Goal: Task Accomplishment & Management: Complete application form

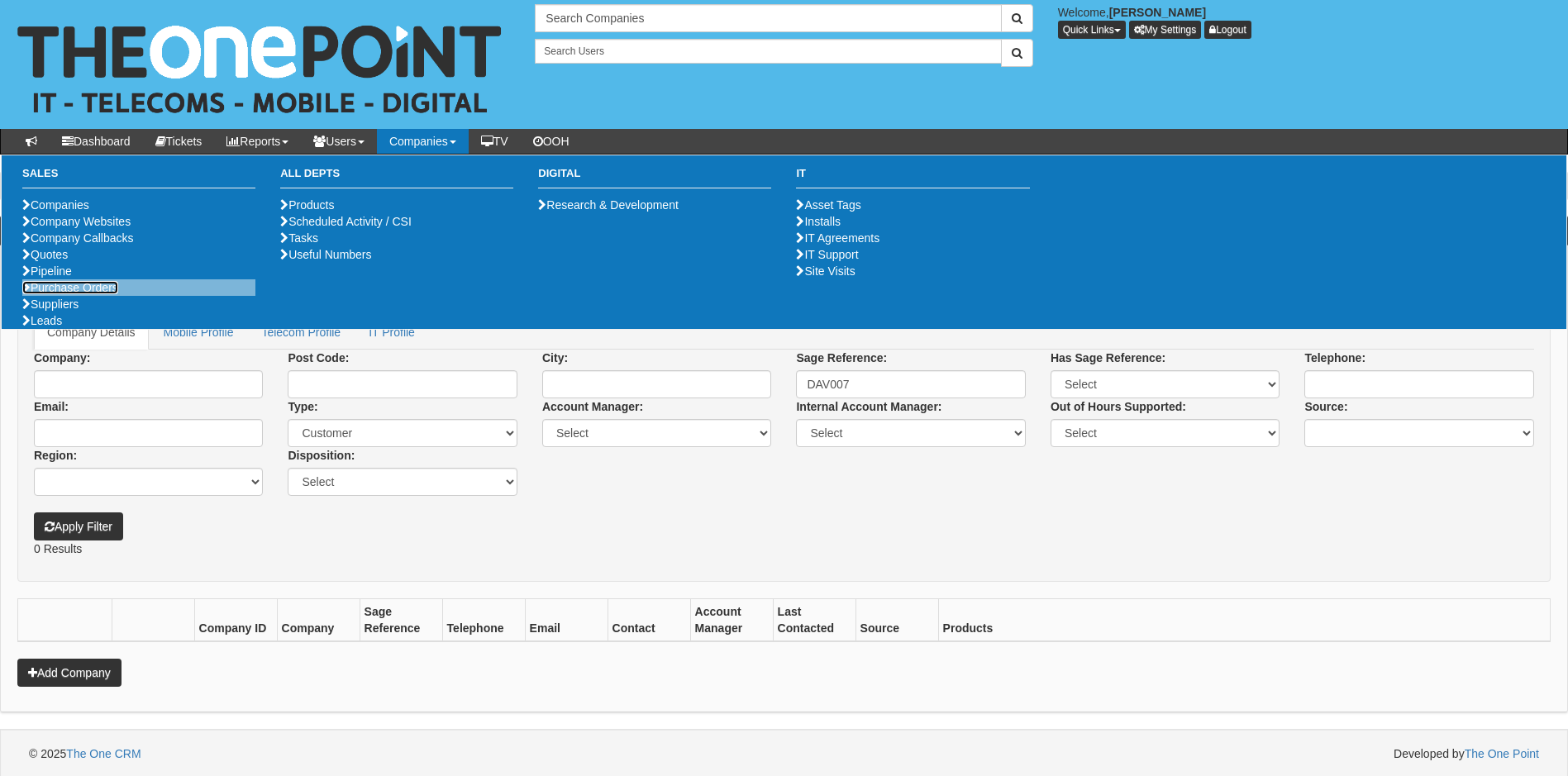
click at [102, 294] on link "Purchase Orders" at bounding box center [70, 288] width 96 height 13
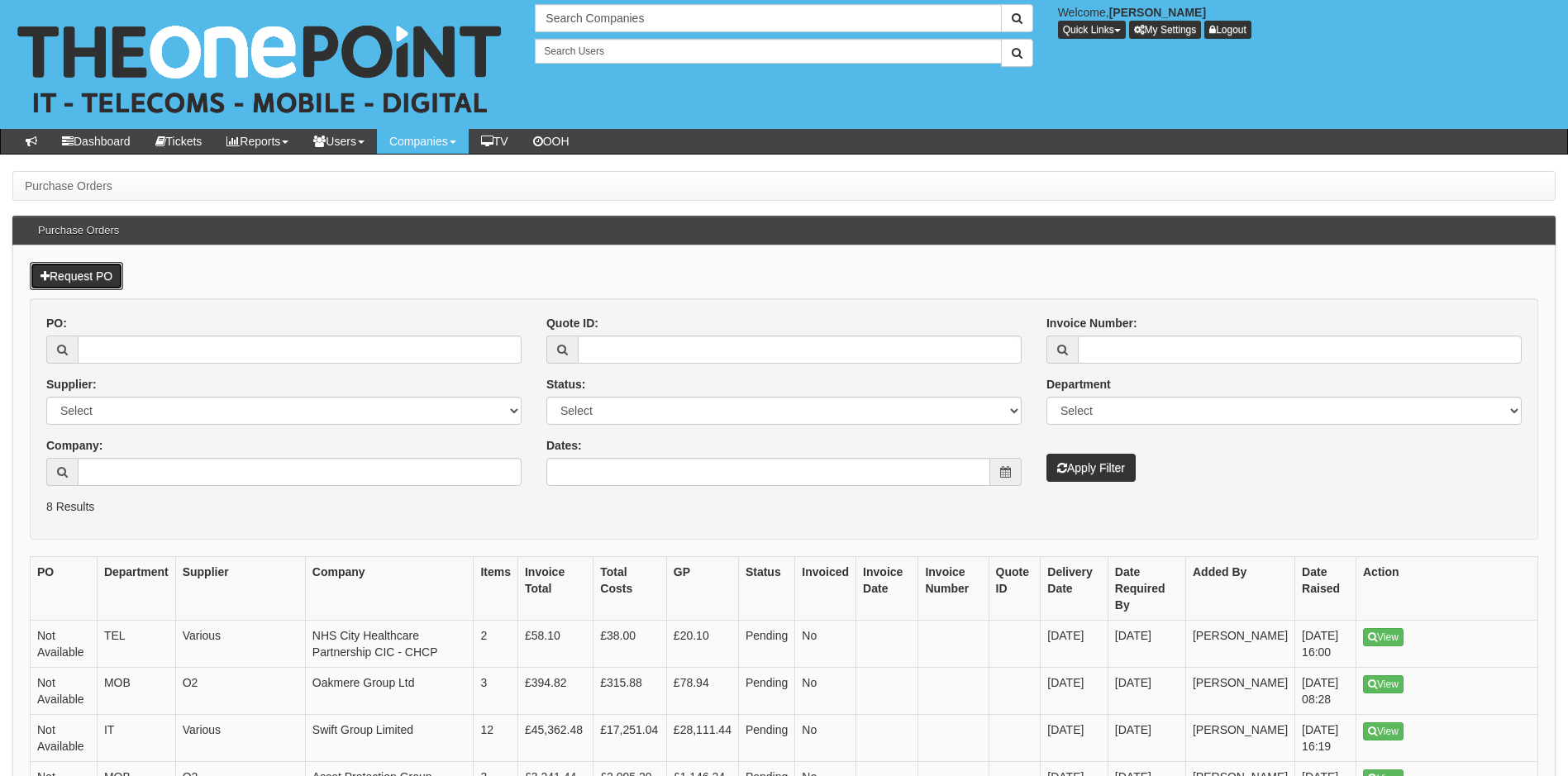
click at [96, 277] on link "Request PO" at bounding box center [76, 276] width 93 height 28
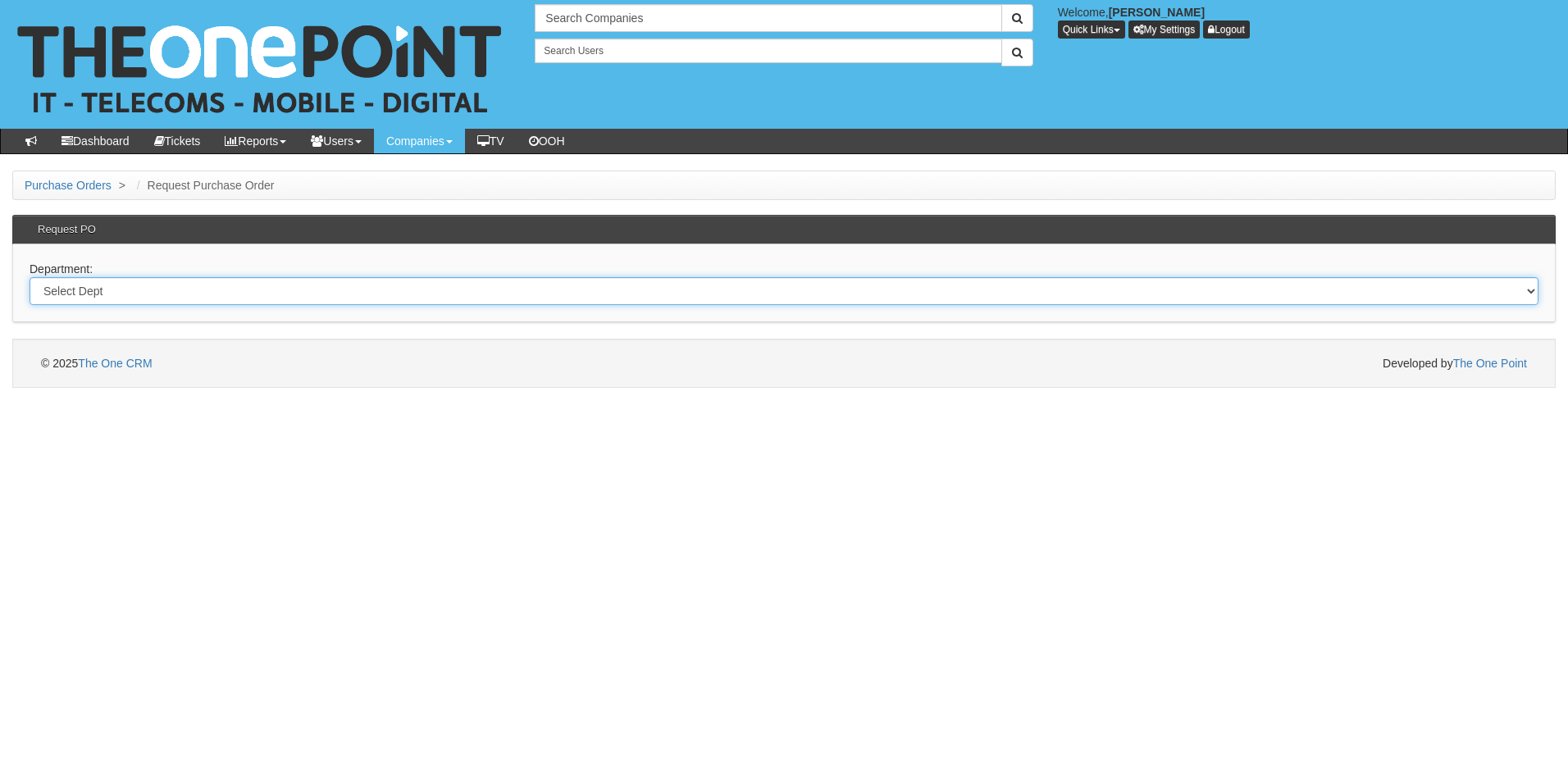
click at [146, 285] on select "Select Dept Digital Internal IT Mobiles Marketing Telecoms" at bounding box center [784, 291] width 1509 height 27
select select "?pipeID=&dept=TEL"
click at [29, 277] on select "Select Dept Digital Internal IT Mobiles Marketing Telecoms" at bounding box center [784, 291] width 1509 height 27
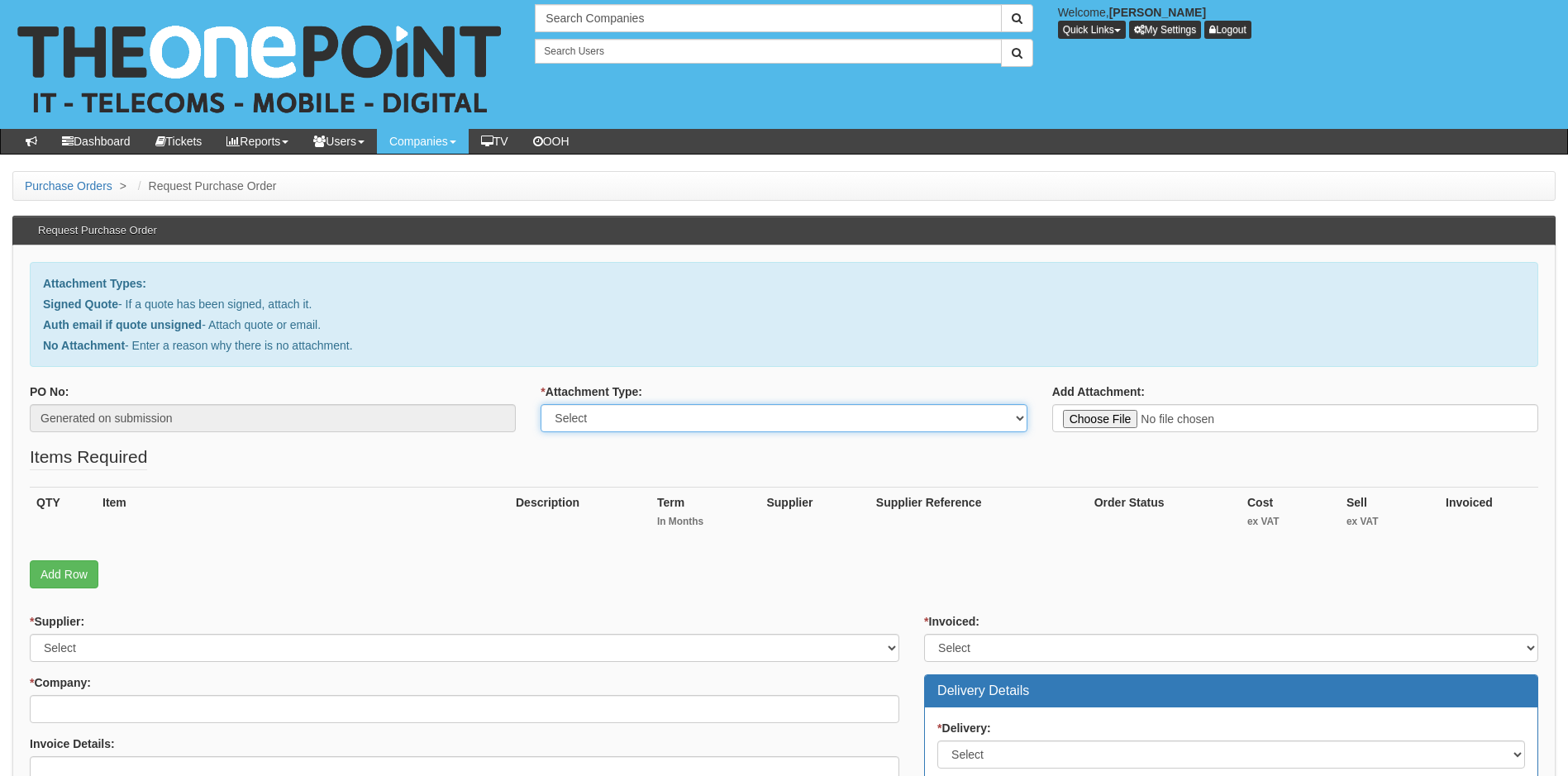
click at [740, 419] on select "Select Signed Quote Auth email with quote if unsigned No Attachment" at bounding box center [783, 418] width 486 height 28
select select "No Attachment"
click at [541, 405] on select "Select Signed Quote Auth email with quote if unsigned No Attachment" at bounding box center [783, 418] width 486 height 28
click at [1113, 416] on textarea "Reason for no attachment:" at bounding box center [1294, 418] width 486 height 28
type textarea "Linked to O2 migration order but customer needs webex urgently"
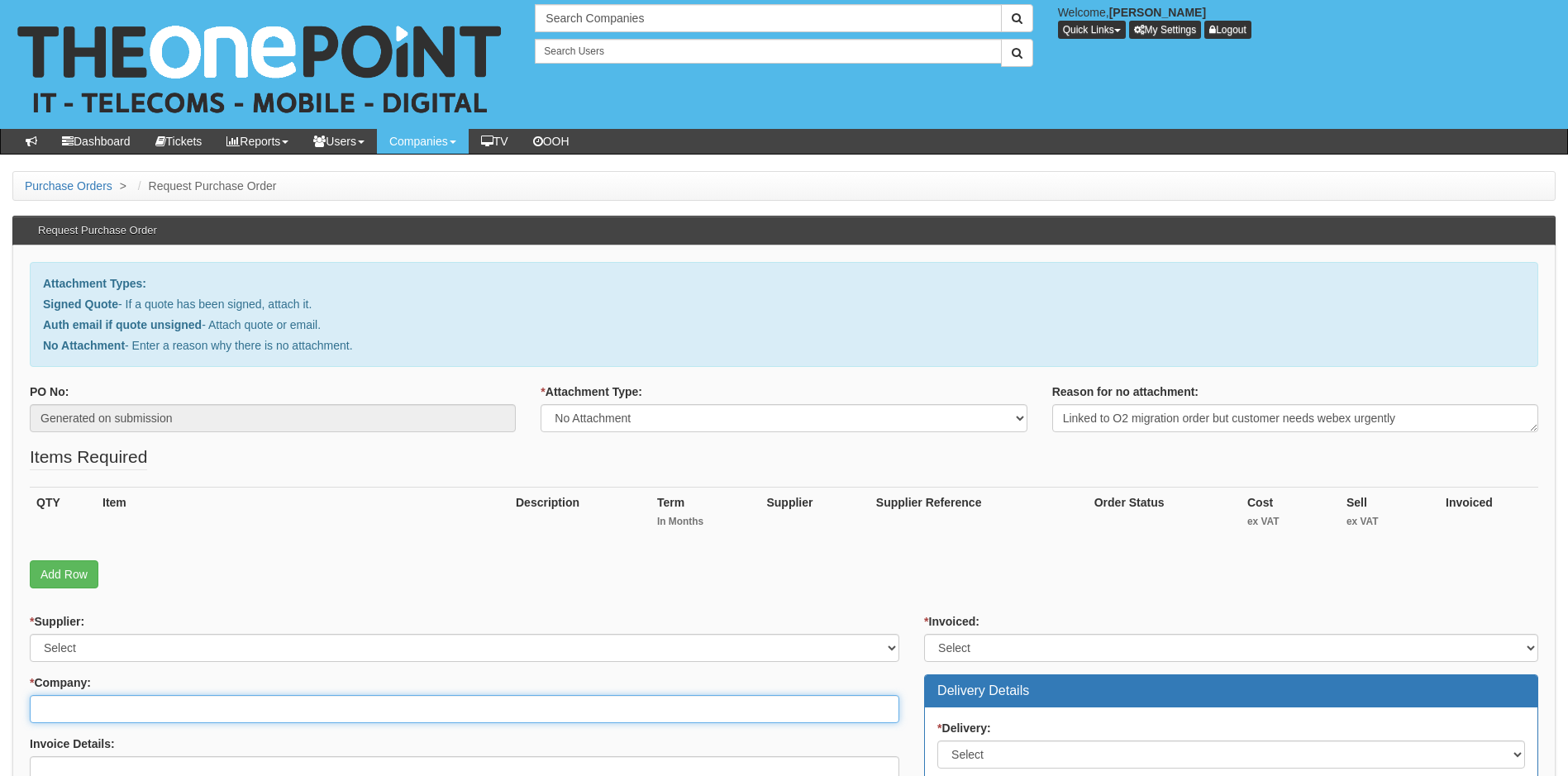
click at [148, 705] on input "* Company:" at bounding box center [464, 709] width 870 height 28
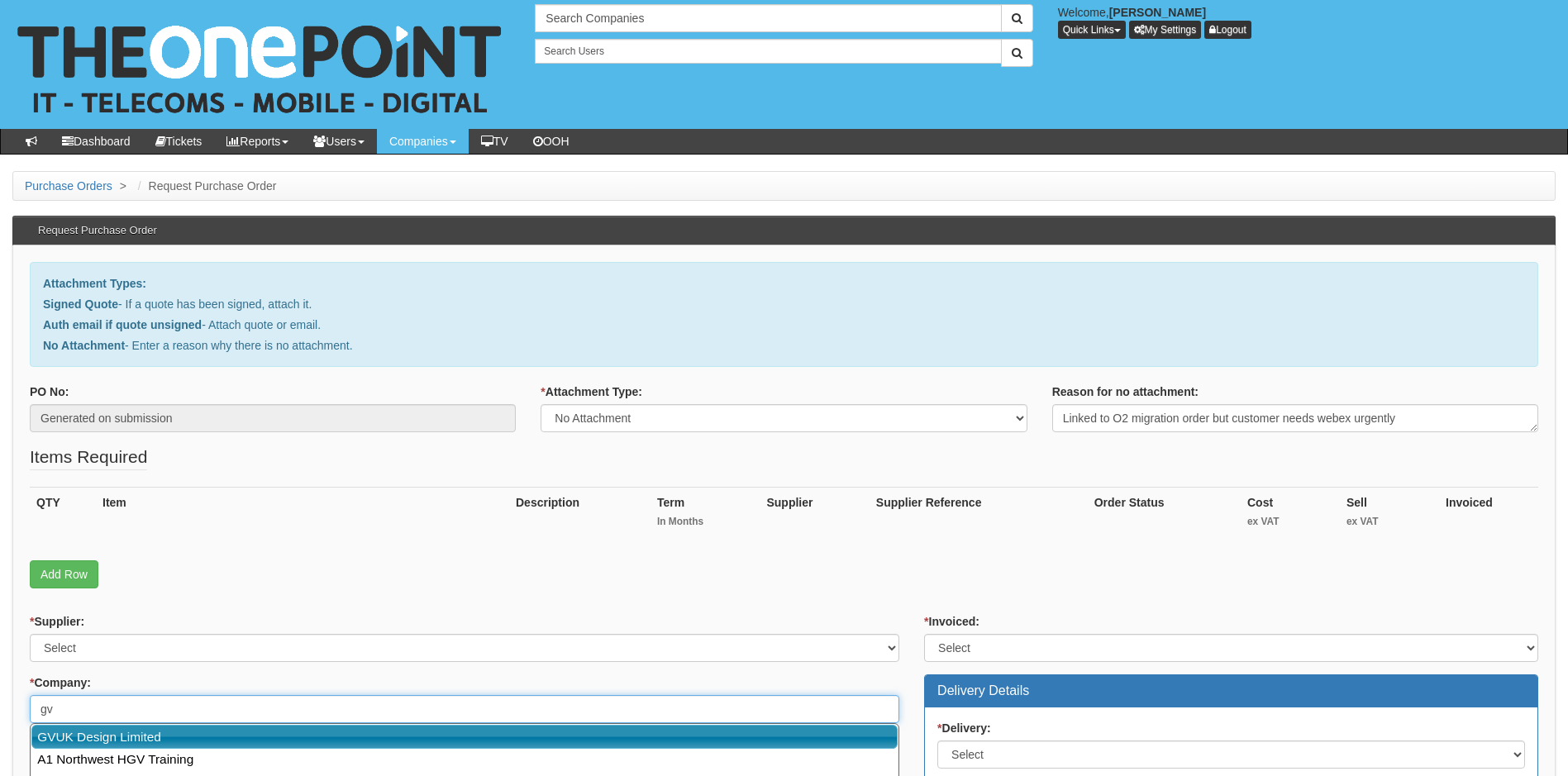
click at [114, 737] on link "GVUK Design Limited" at bounding box center [464, 737] width 866 height 24
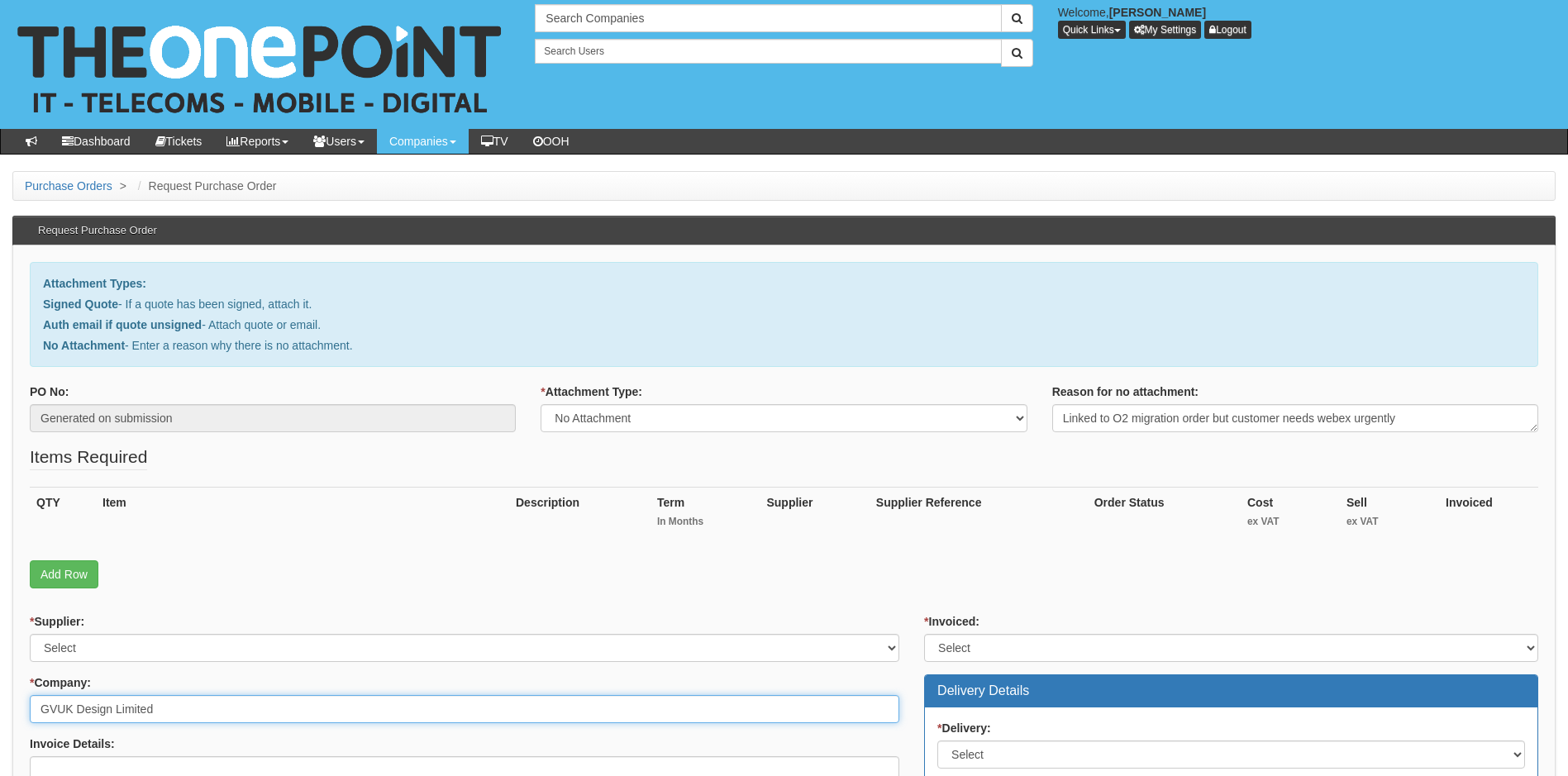
type input "GVUK Design Limited"
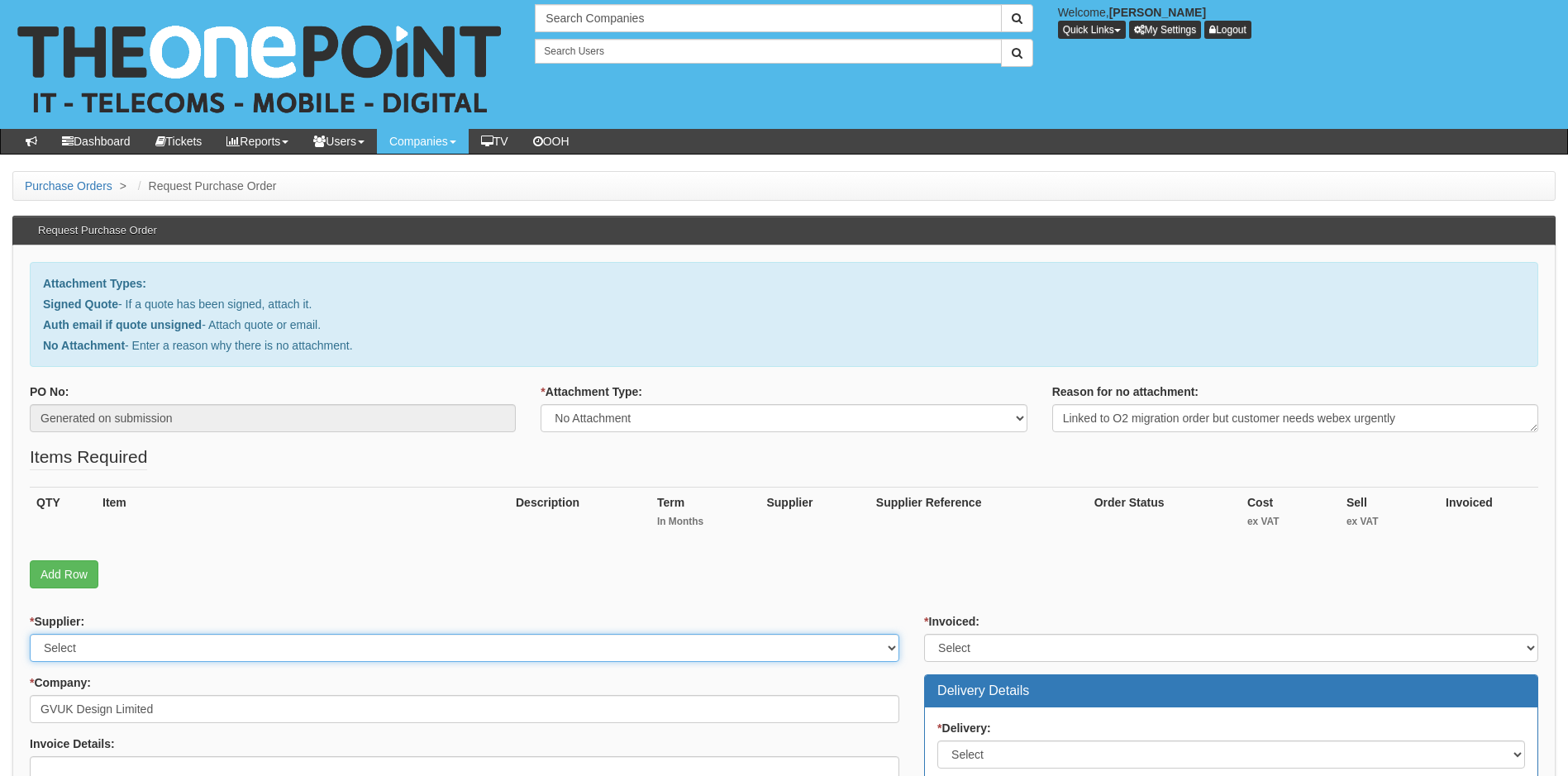
click at [487, 646] on select "Select 123 REG.co.uk 1Password 3 4Gon AA Jones Electric Ltd Abzorb Access Group…" at bounding box center [464, 648] width 870 height 28
select select "72"
click at [487, 646] on select "Select 123 REG.co.uk 1Password 3 4Gon AA Jones Electric Ltd Abzorb Access Group…" at bounding box center [464, 648] width 870 height 28
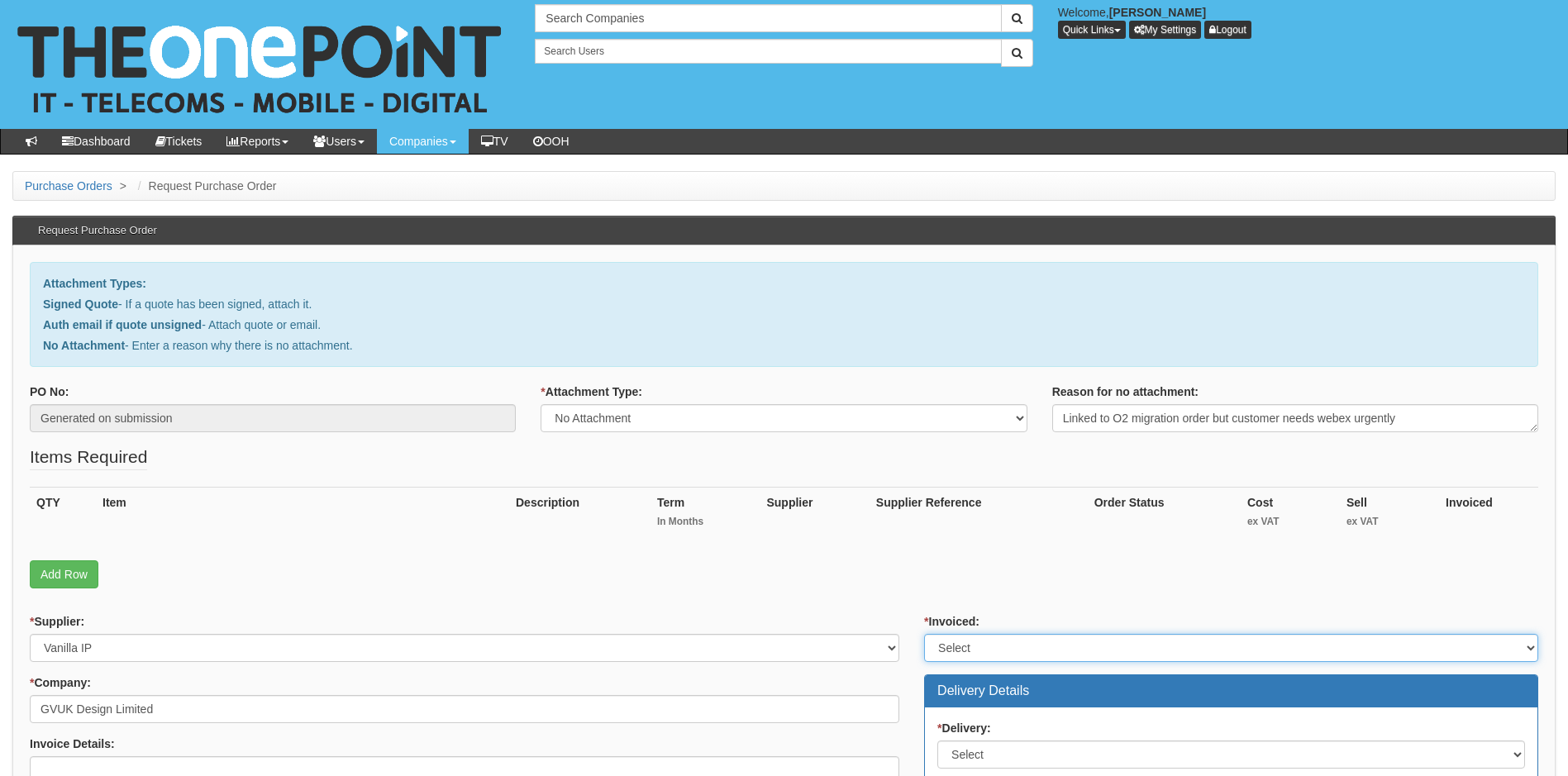
click at [1061, 646] on select "Select Yes No N/A STB (part of order)" at bounding box center [1231, 648] width 614 height 28
select select "1"
click at [924, 634] on select "Select Yes No N/A STB (part of order)" at bounding box center [1231, 648] width 614 height 28
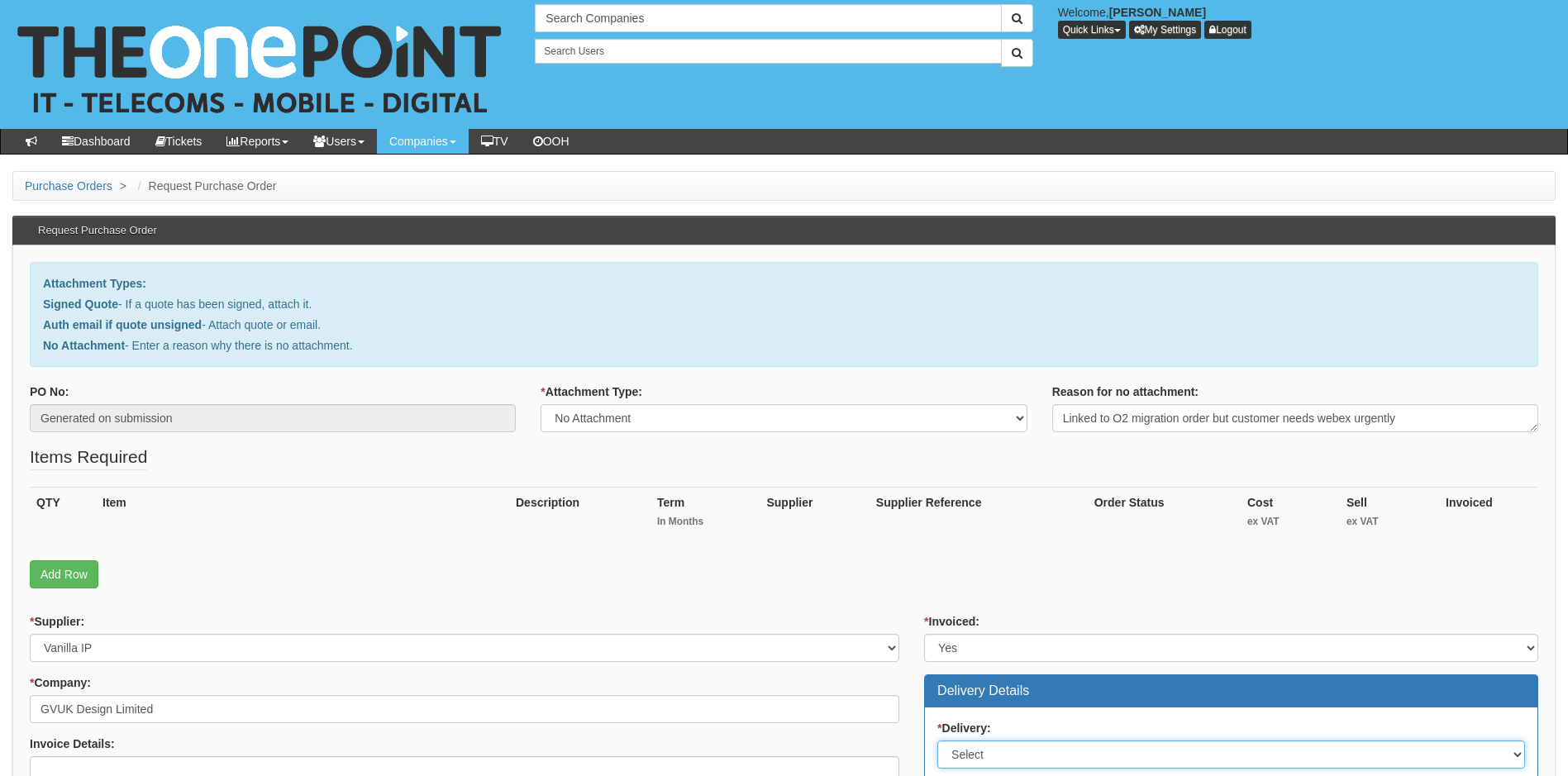
click at [1095, 755] on select "Select No Not Applicable Yes" at bounding box center [1231, 755] width 588 height 28
select select "3"
click at [937, 741] on select "Select No Not Applicable Yes" at bounding box center [1231, 755] width 588 height 28
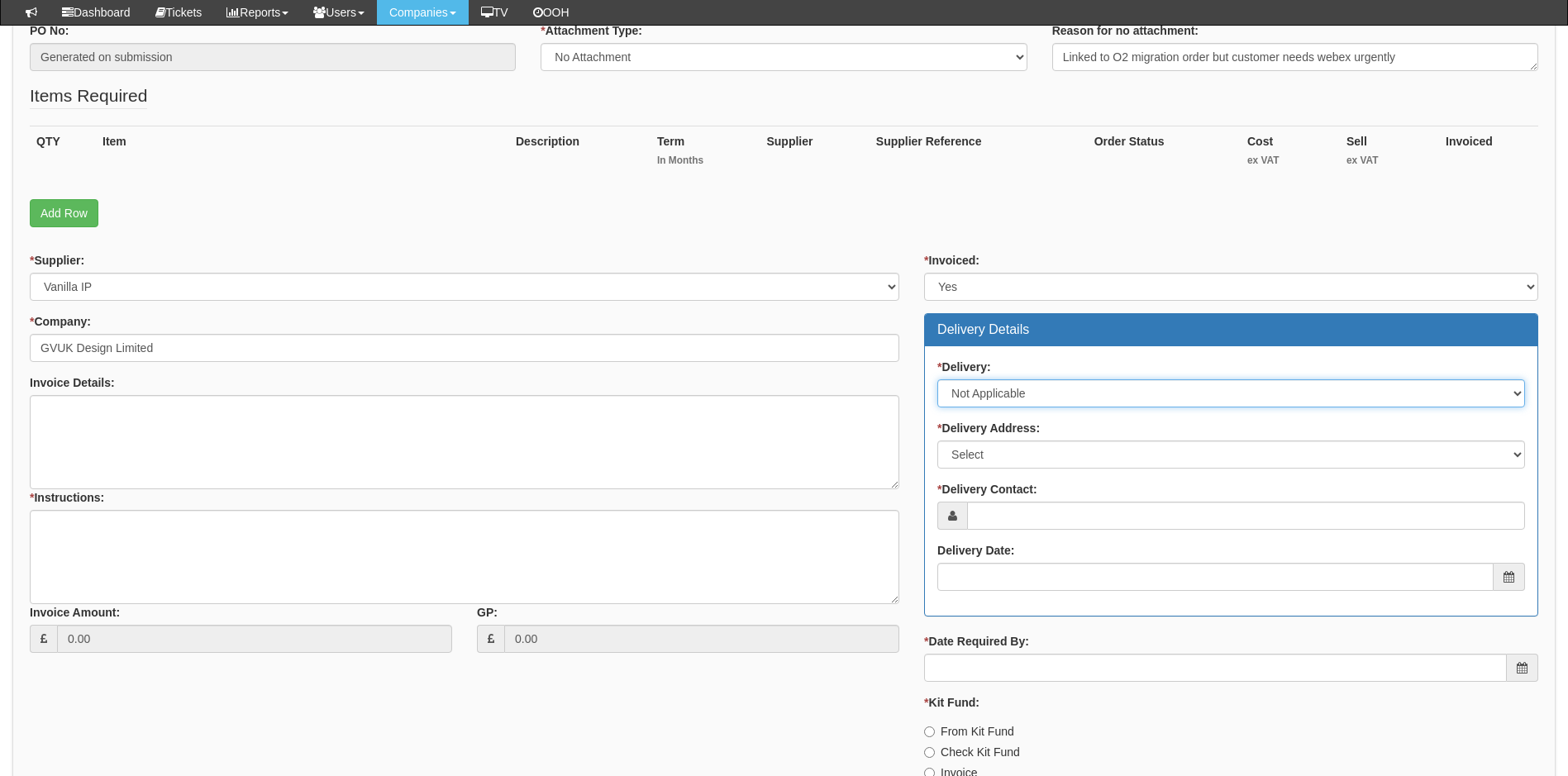
scroll to position [331, 0]
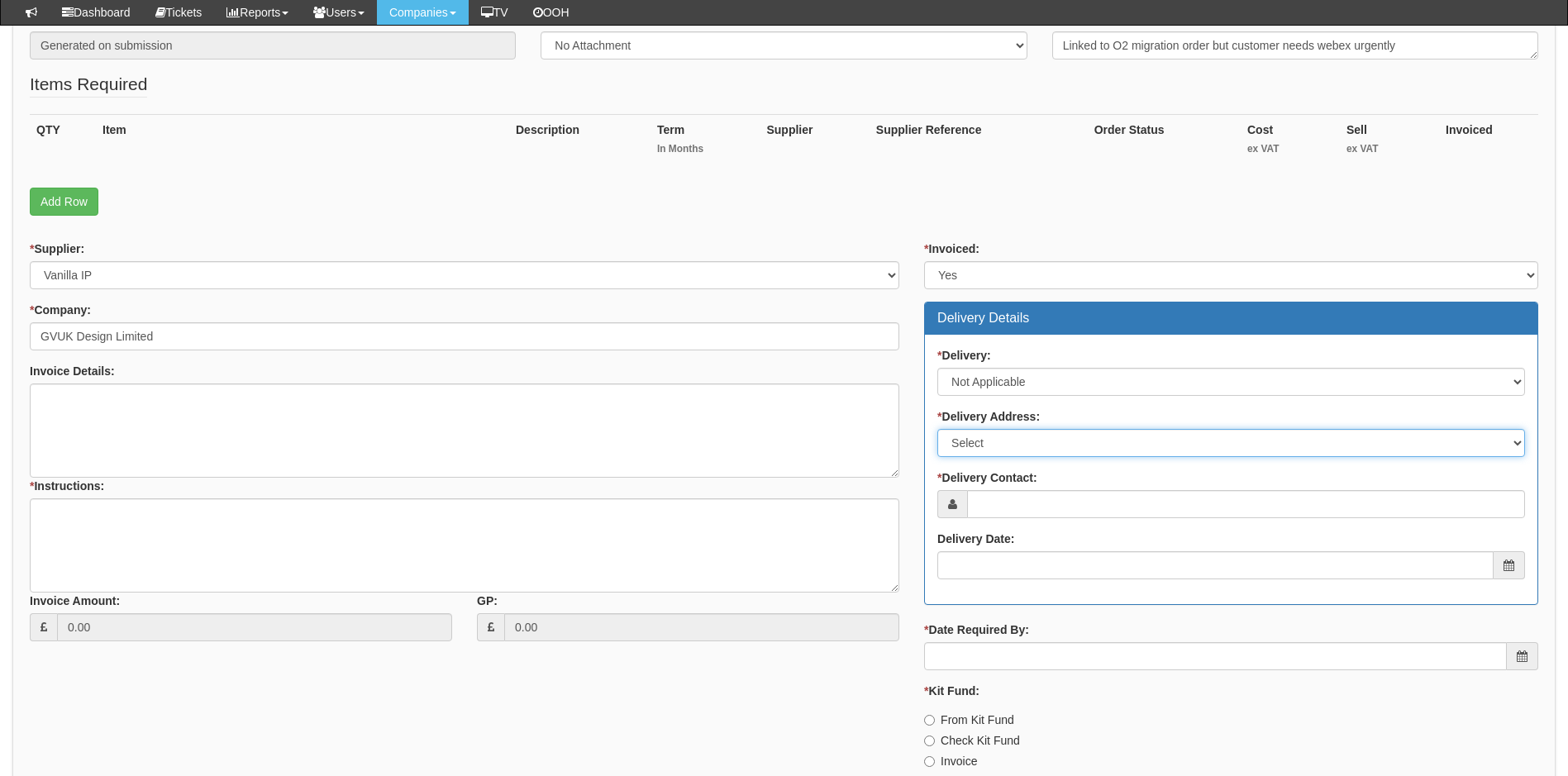
click at [1036, 437] on select "Select Not Applicable Main Address - AL5 2TL Other" at bounding box center [1231, 443] width 588 height 28
select select "N/A"
click at [937, 429] on select "Select Not Applicable Main Address - AL5 2TL Other" at bounding box center [1231, 443] width 588 height 28
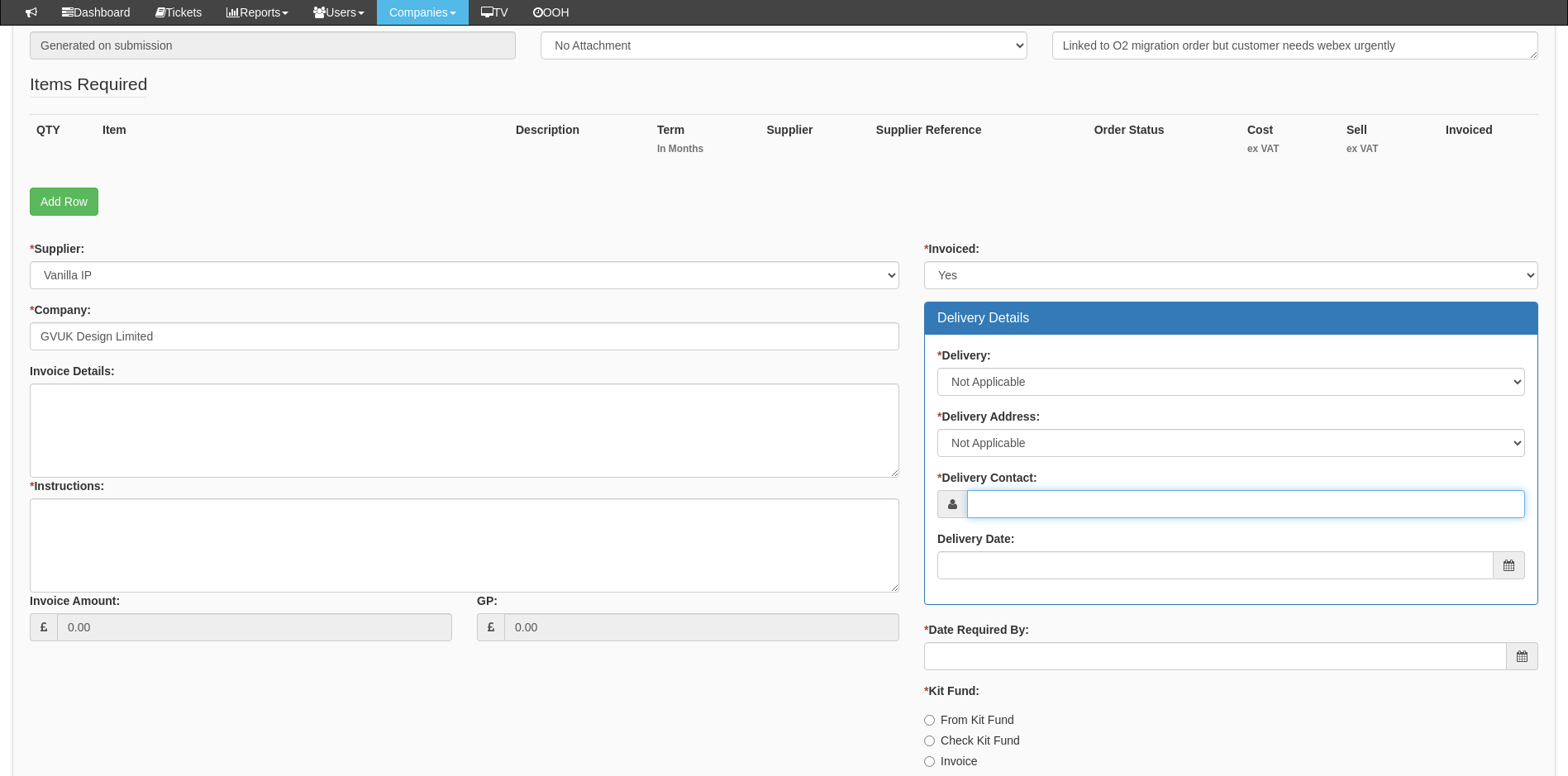
click at [1039, 509] on input "* Delivery Contact:" at bounding box center [1246, 504] width 558 height 28
click at [1049, 507] on input "* Delivery Contact:" at bounding box center [1246, 504] width 558 height 28
paste input "[PERSON_NAME][EMAIL_ADDRESS][DOMAIN_NAME]"
type input "[PERSON_NAME][EMAIL_ADDRESS][DOMAIN_NAME]"
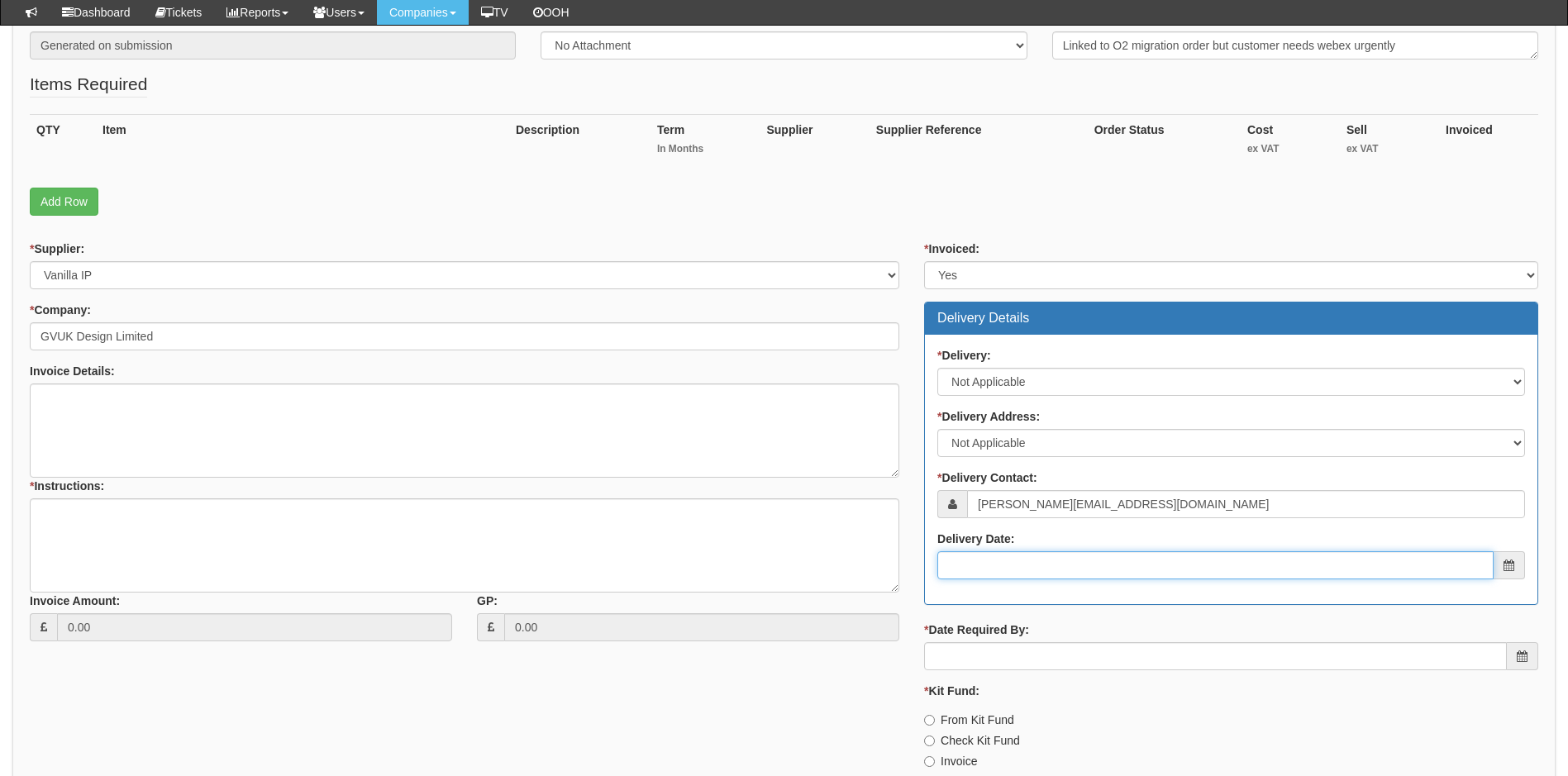
click at [1055, 566] on input "Delivery Date:" at bounding box center [1215, 565] width 556 height 28
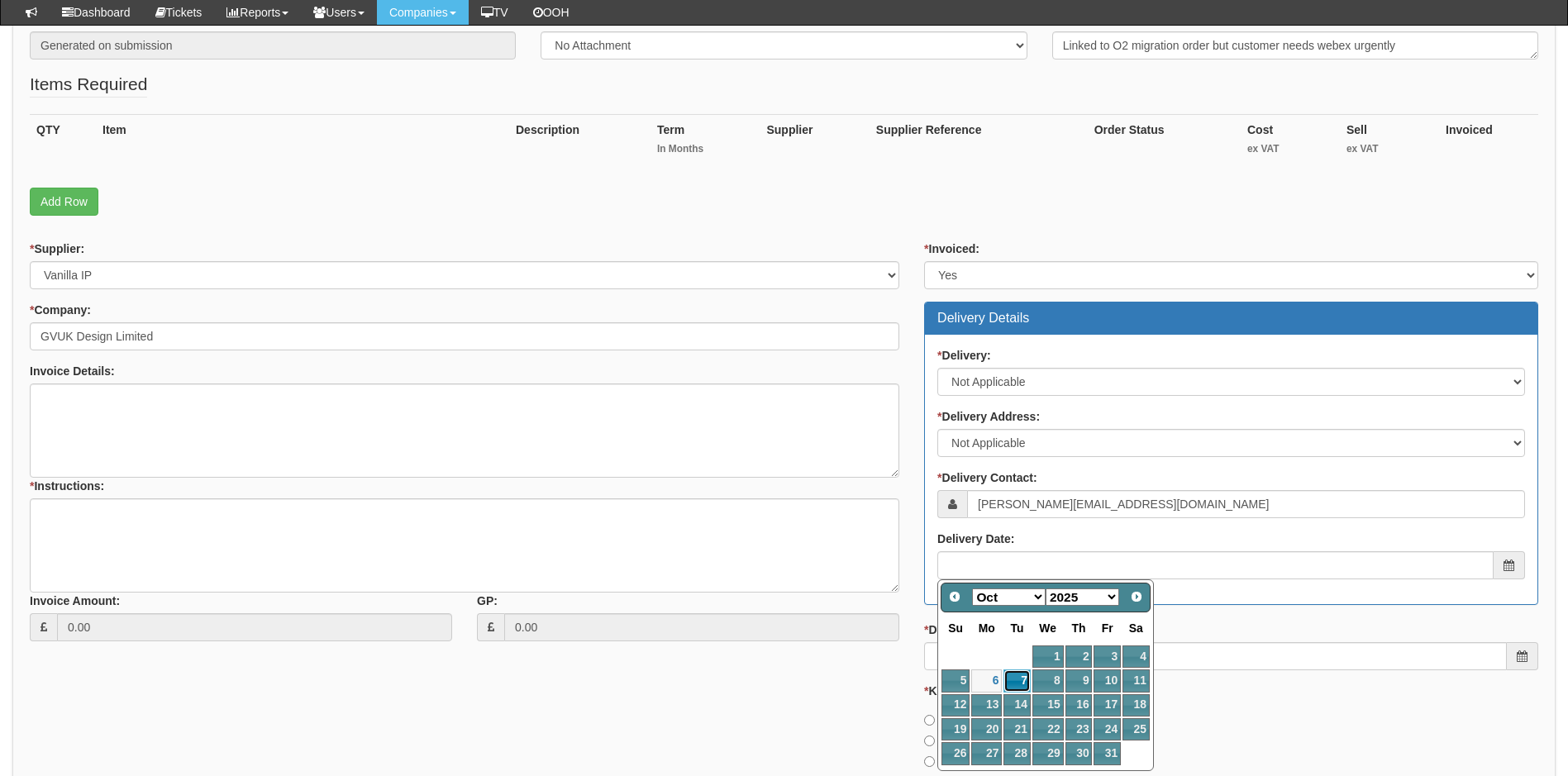
click at [1016, 680] on link "7" at bounding box center [1016, 681] width 27 height 22
type input "2025-10-07"
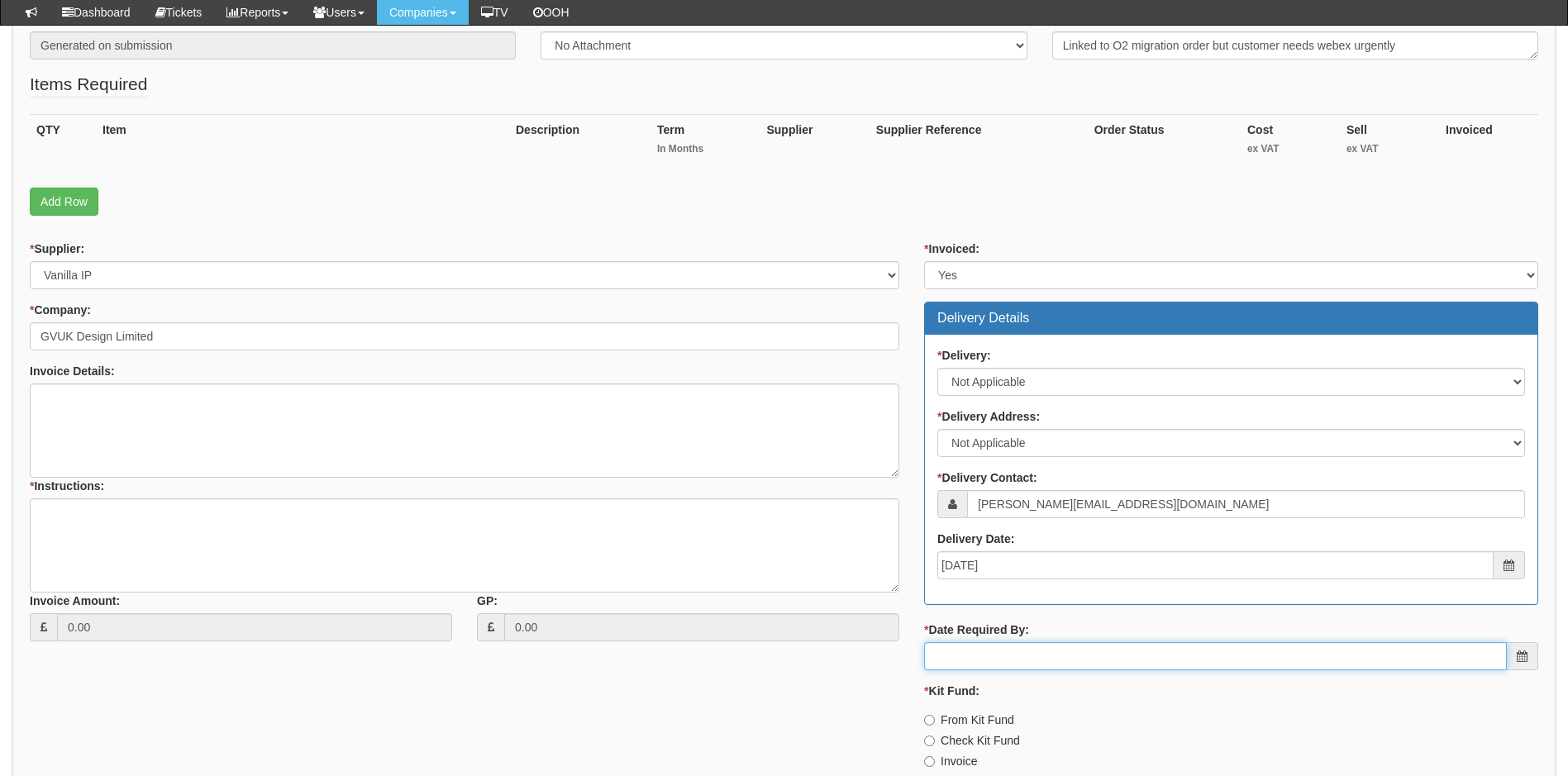
click at [1029, 660] on input "* Date Required By:" at bounding box center [1215, 656] width 582 height 28
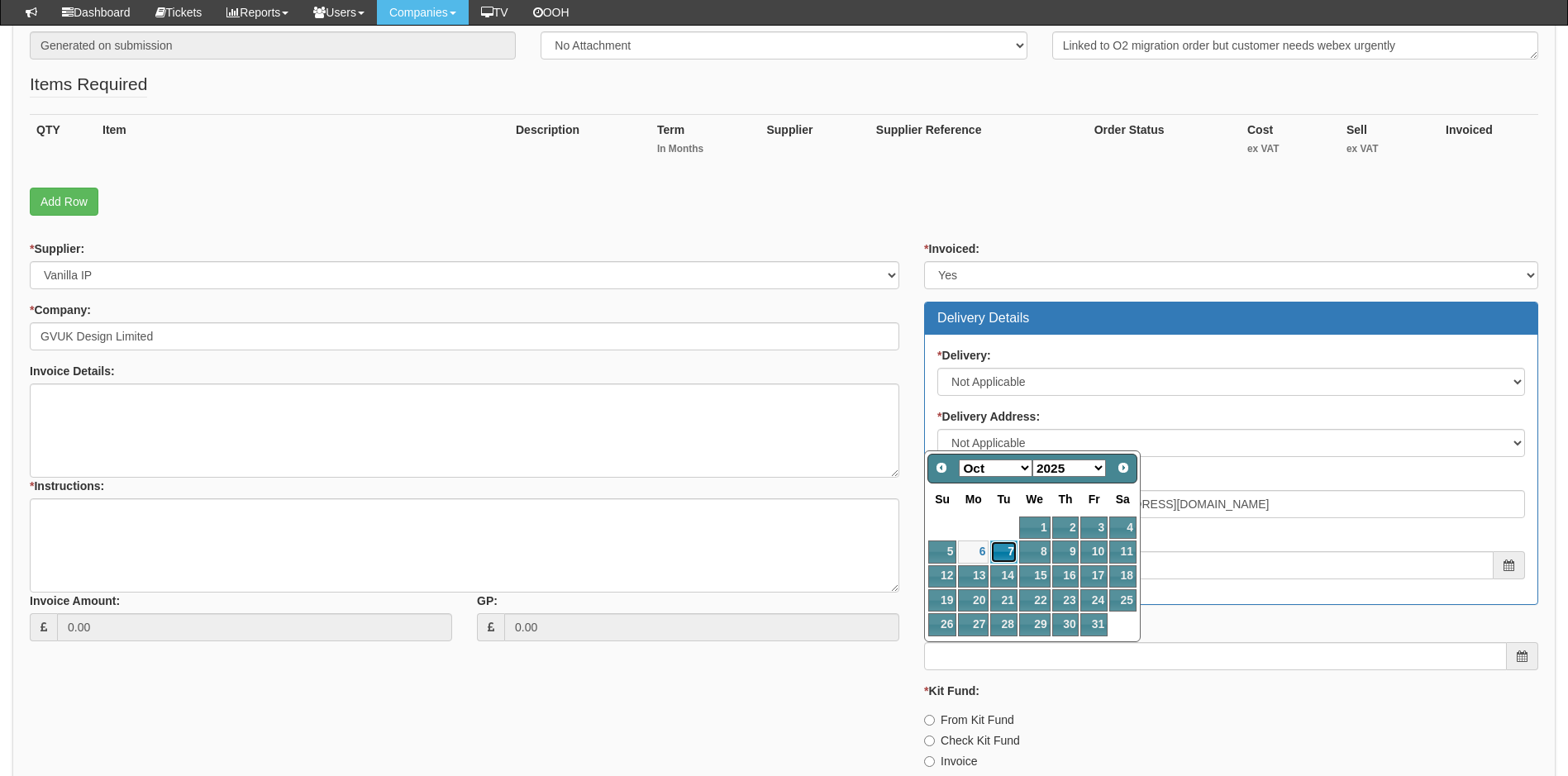
click at [1010, 544] on link "7" at bounding box center [1003, 552] width 27 height 22
type input "2025-10-07"
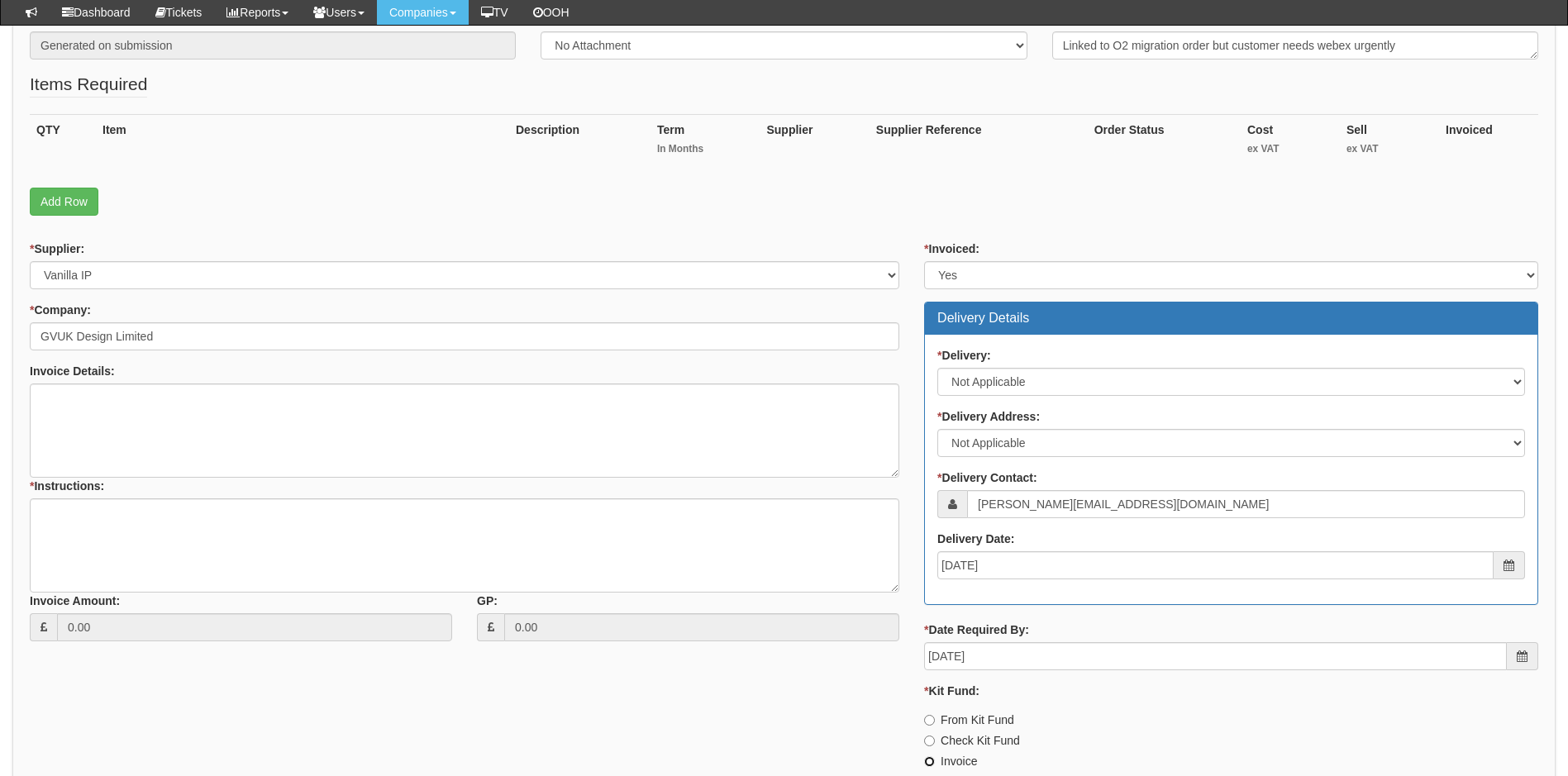
click at [930, 761] on input "Invoice" at bounding box center [930, 762] width 11 height 11
radio input "true"
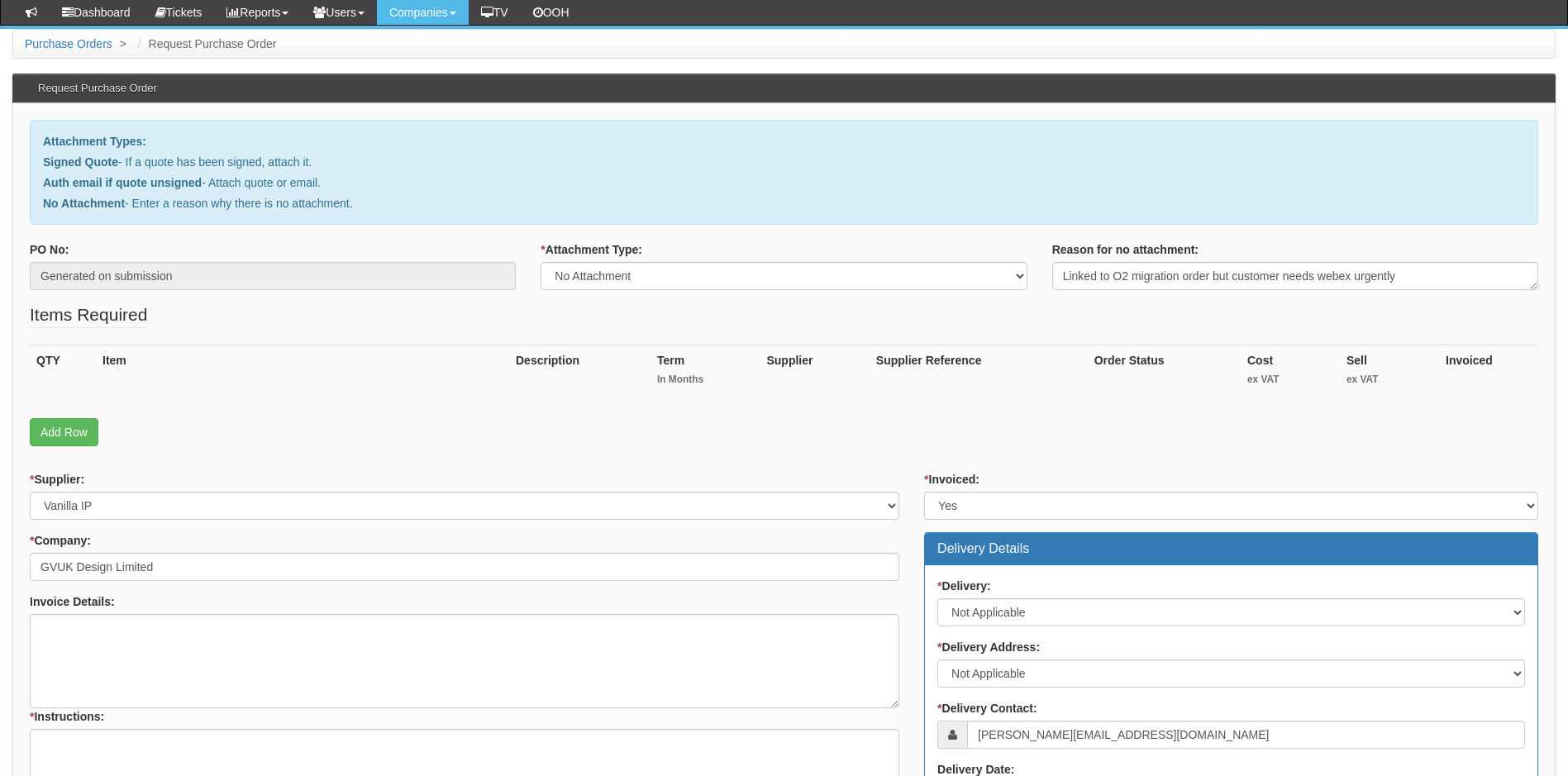
scroll to position [83, 0]
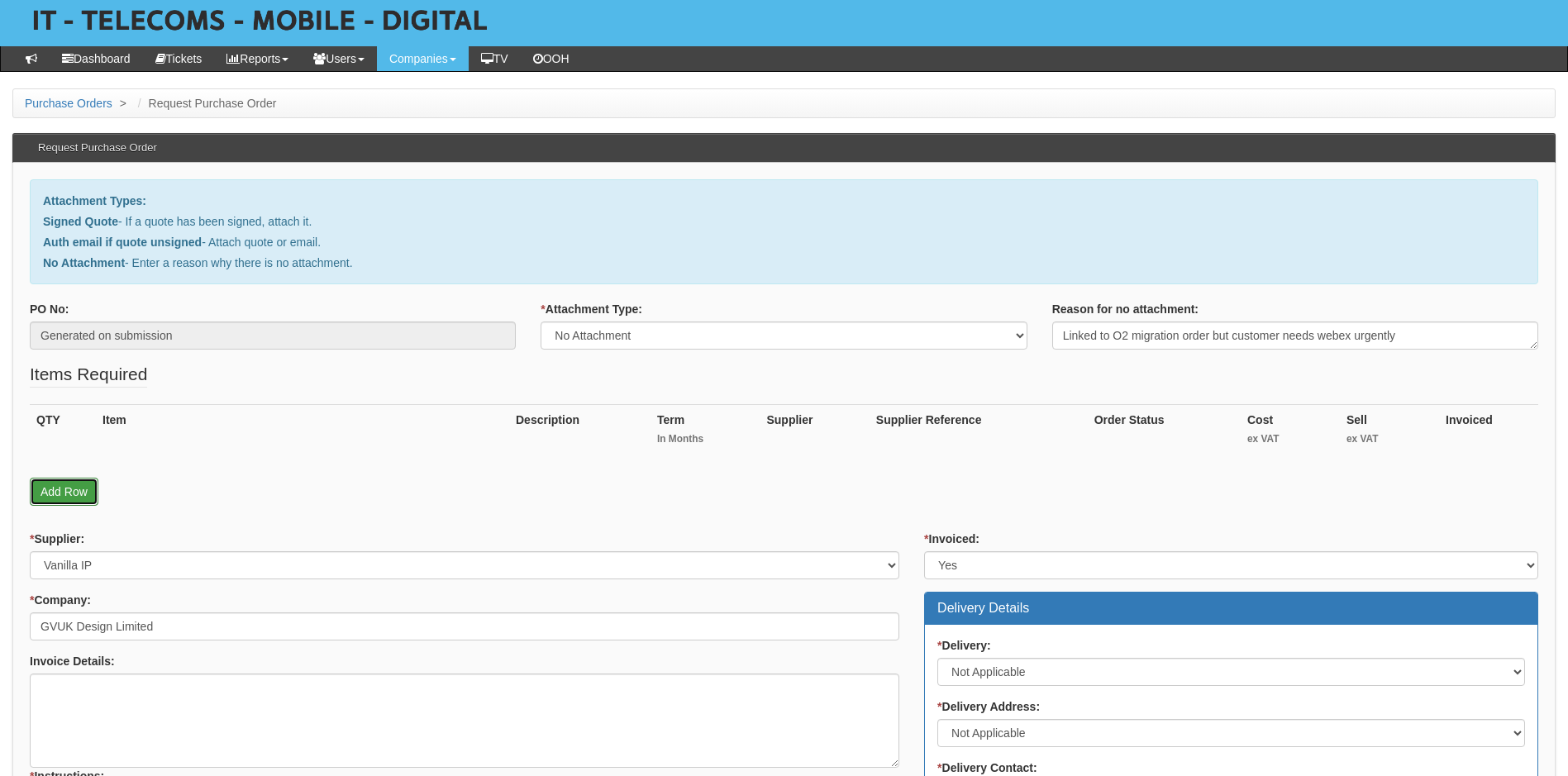
click at [65, 494] on link "Add Row" at bounding box center [64, 491] width 68 height 28
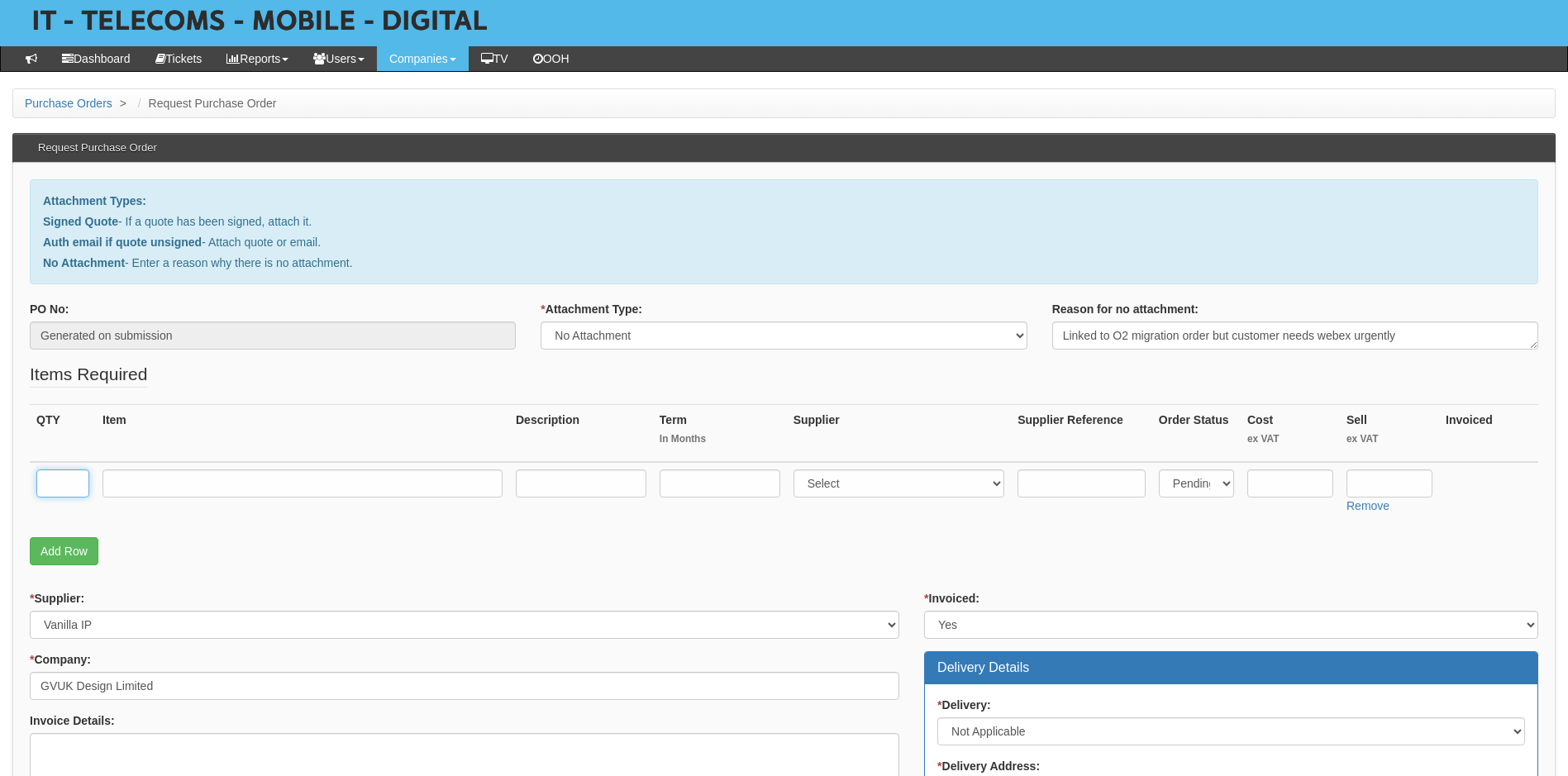
click at [64, 488] on input "text" at bounding box center [62, 484] width 53 height 28
type input "1"
click at [188, 481] on input "text" at bounding box center [302, 484] width 400 height 28
type input "Webex"
type input "12"
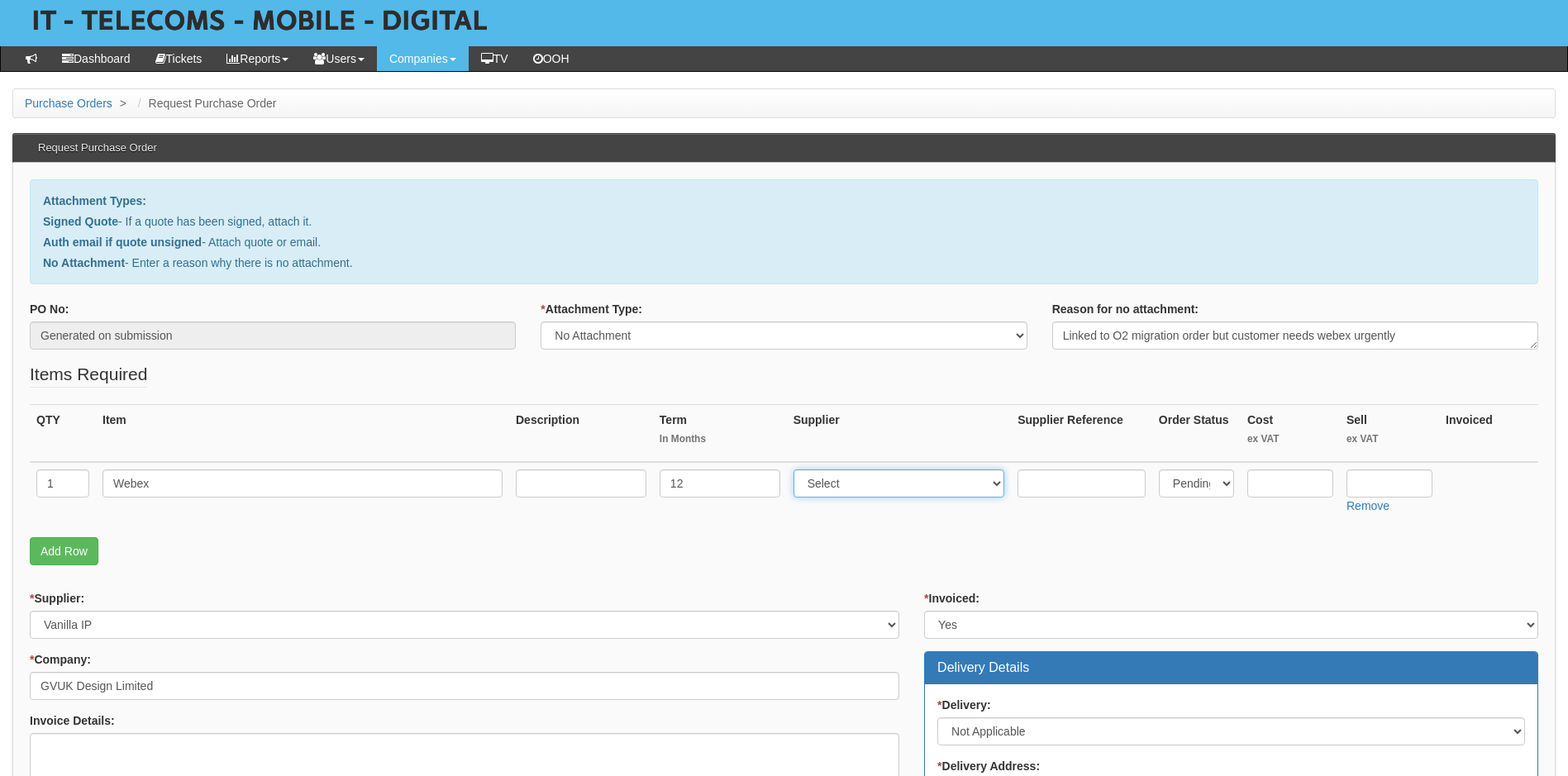
select select "72"
type input "1.75"
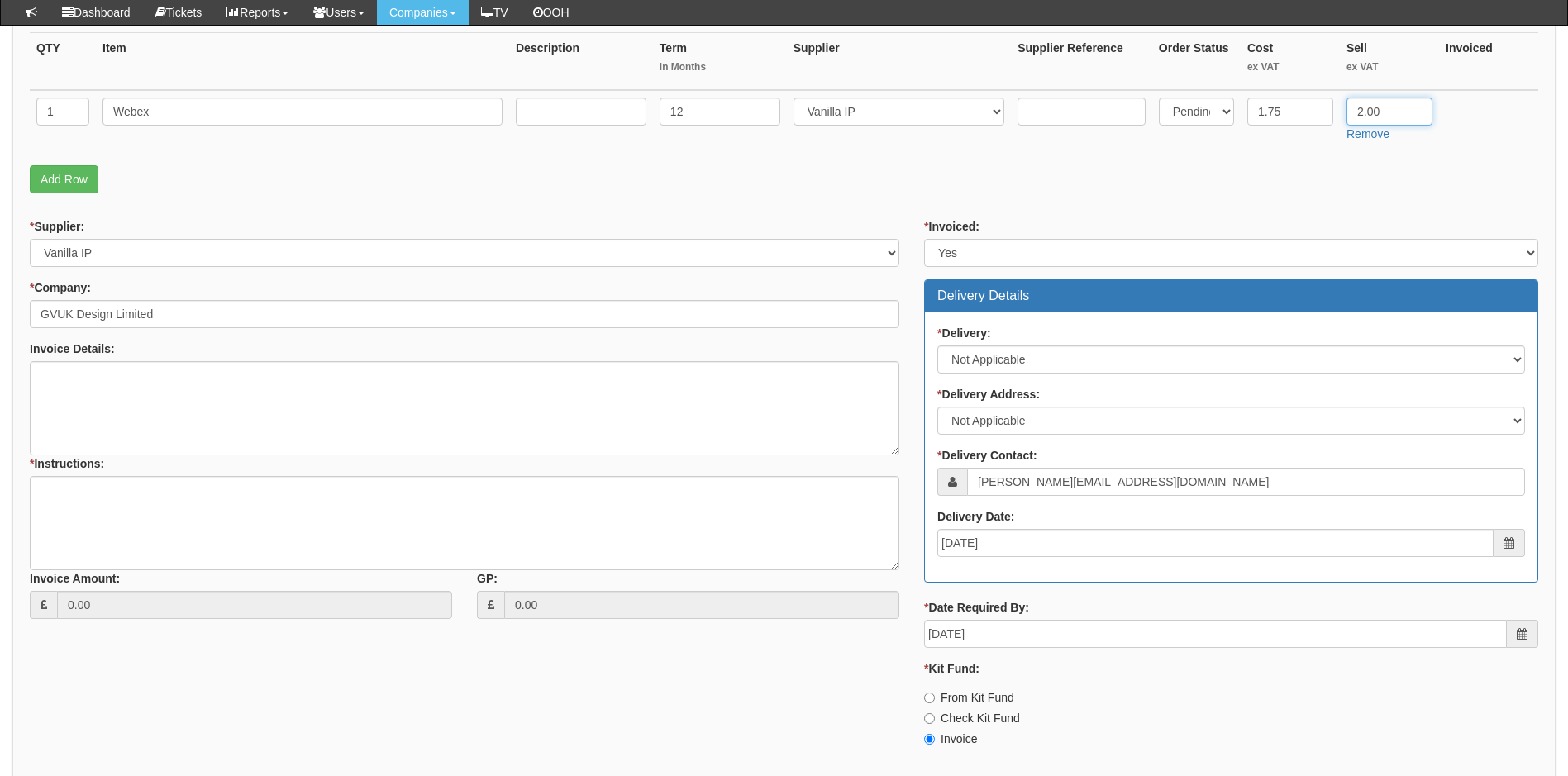
scroll to position [496, 0]
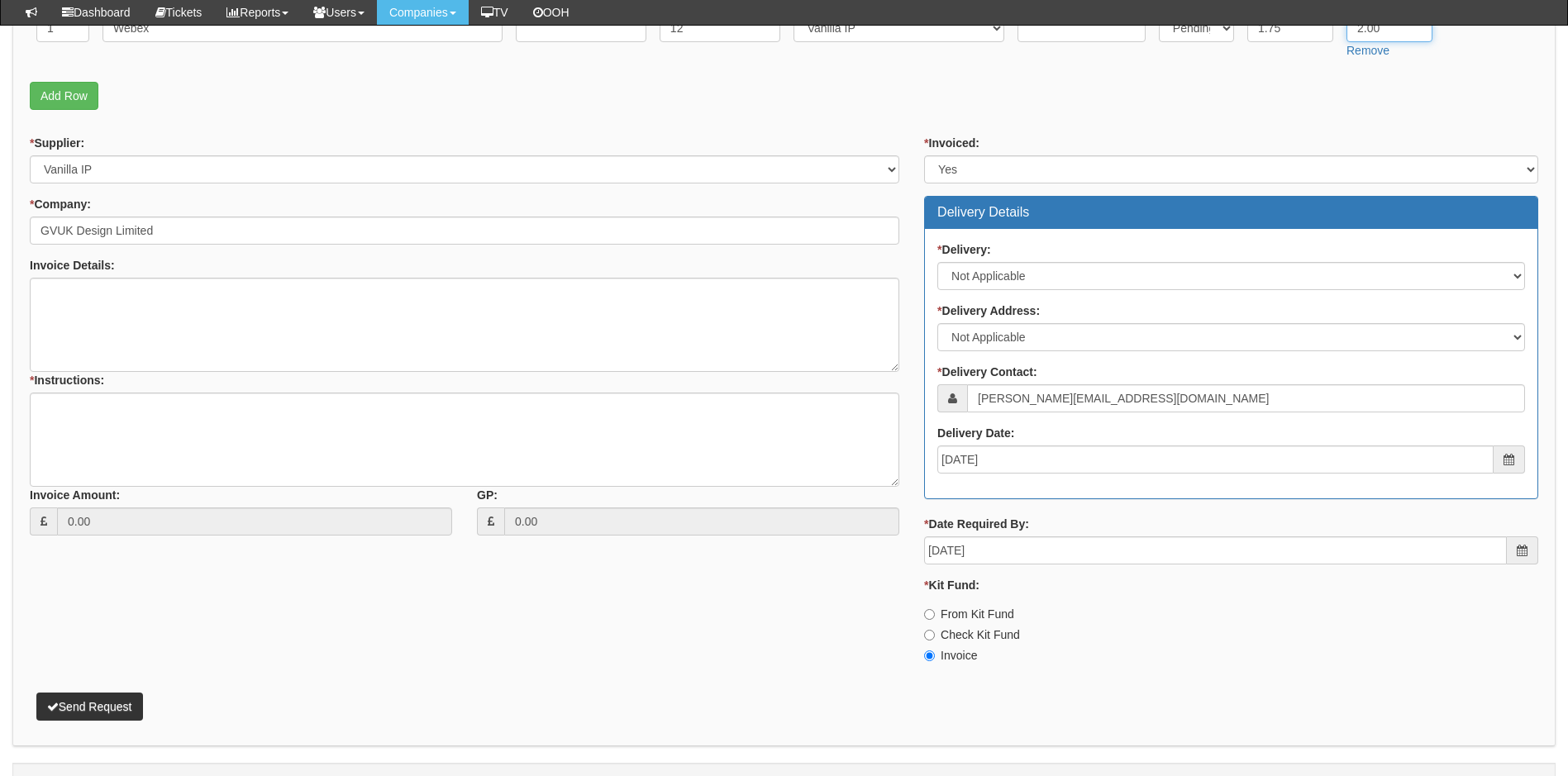
type input "2.00"
click at [75, 414] on textarea "* Instructions:" at bounding box center [464, 440] width 870 height 94
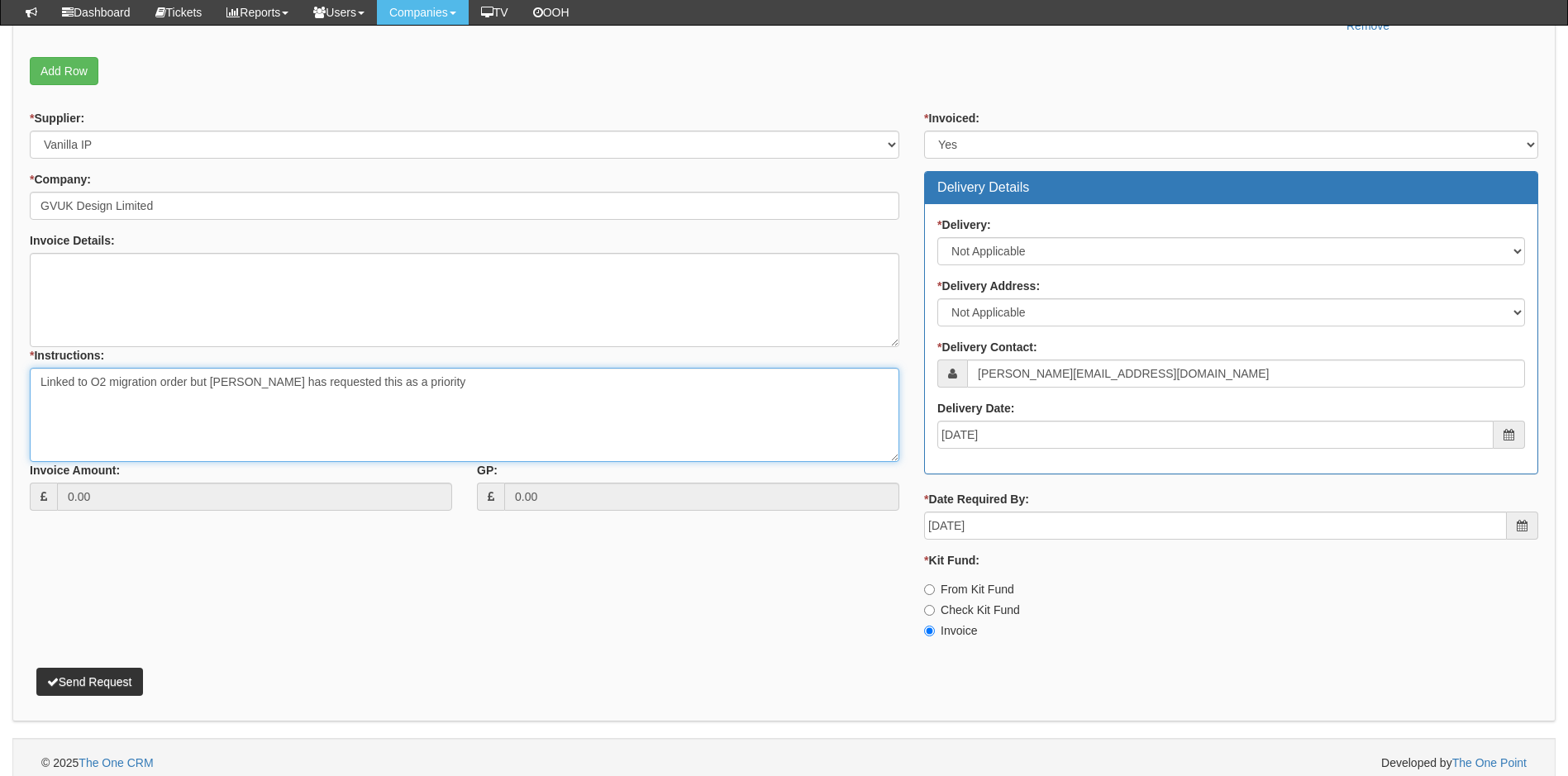
scroll to position [533, 0]
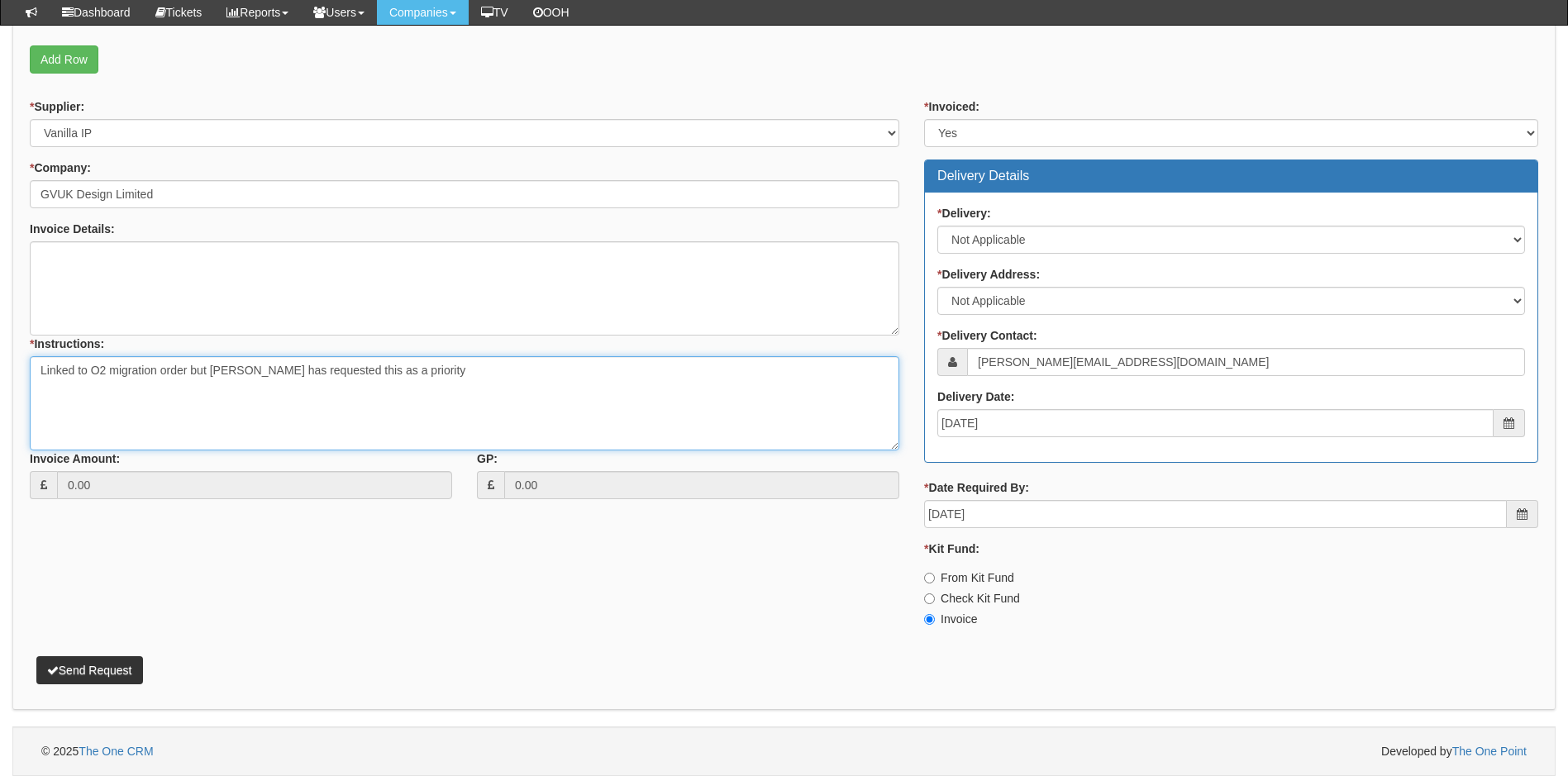
type textarea "Linked to O2 migration order but Graham has requested this as a priority"
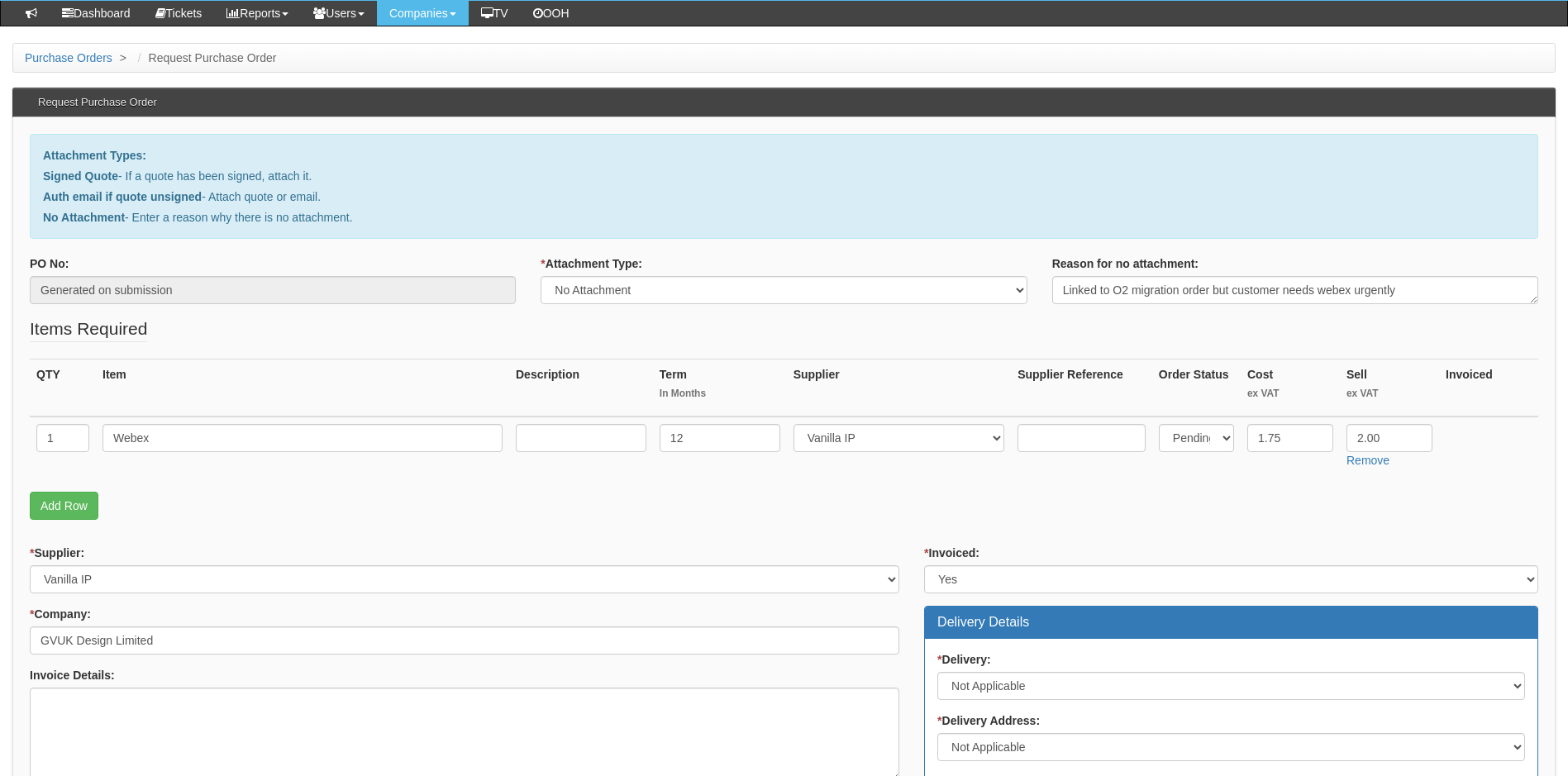
scroll to position [119, 0]
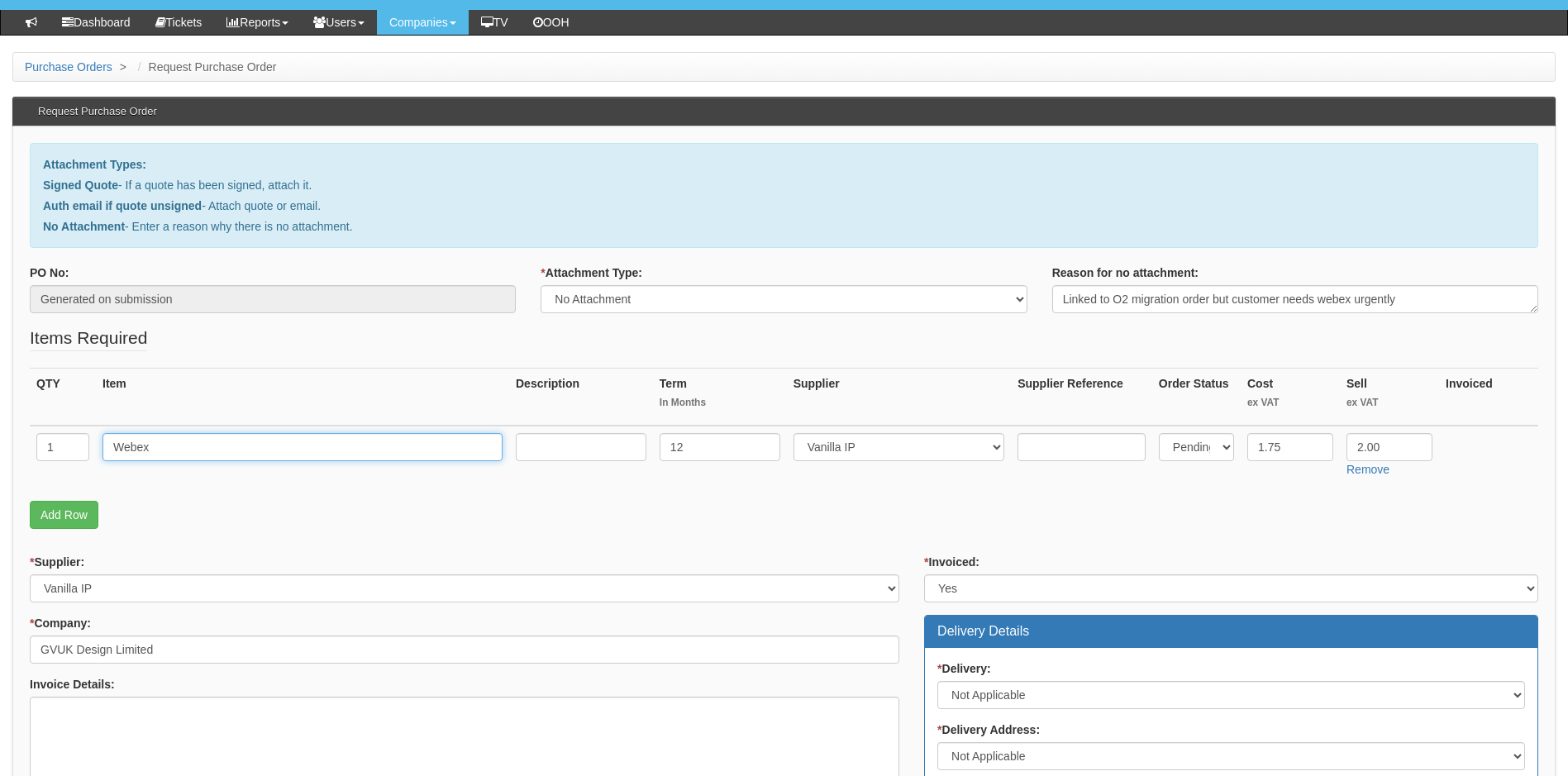
click at [196, 450] on input "Webex" at bounding box center [302, 447] width 400 height 28
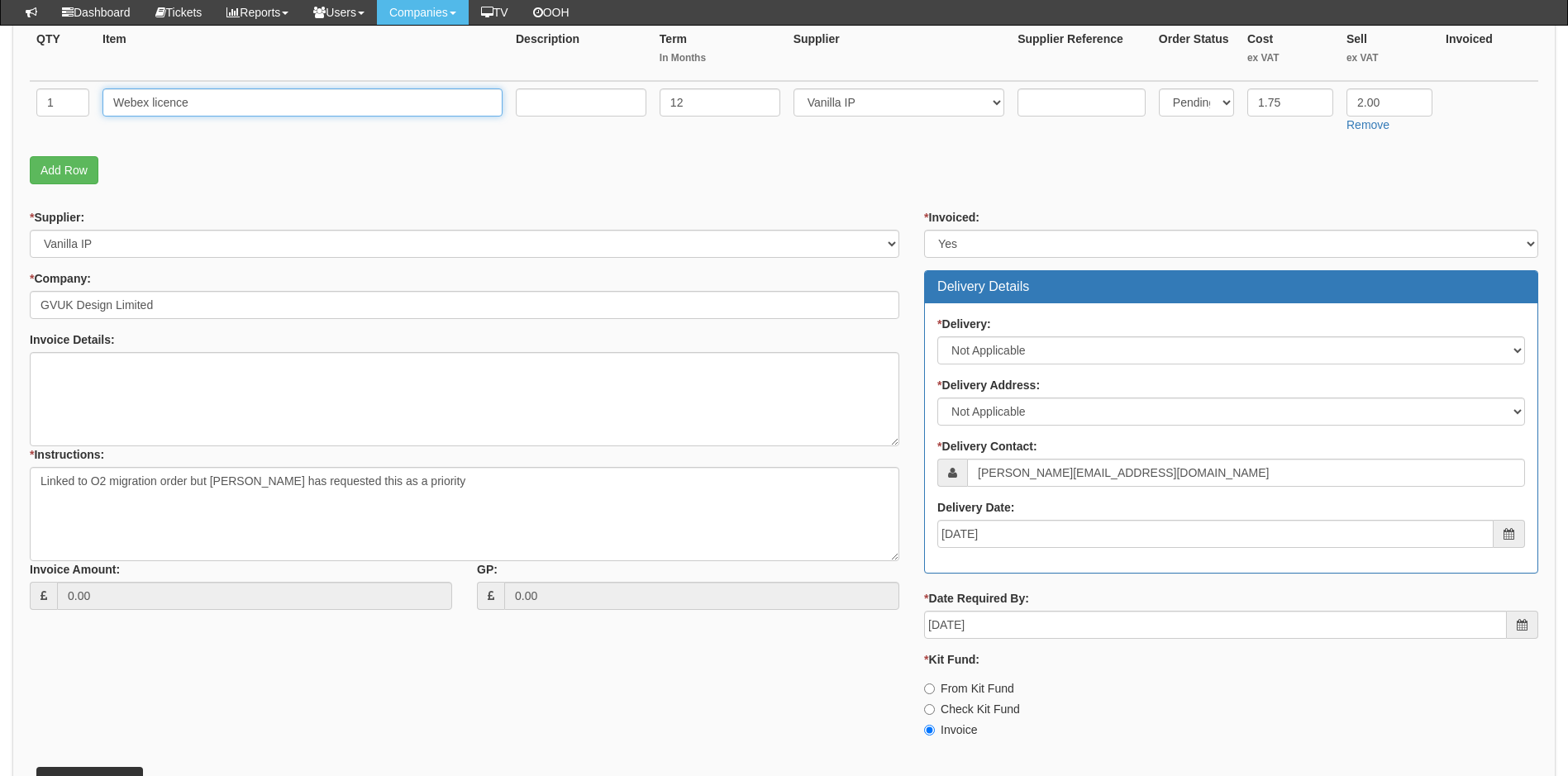
scroll to position [533, 0]
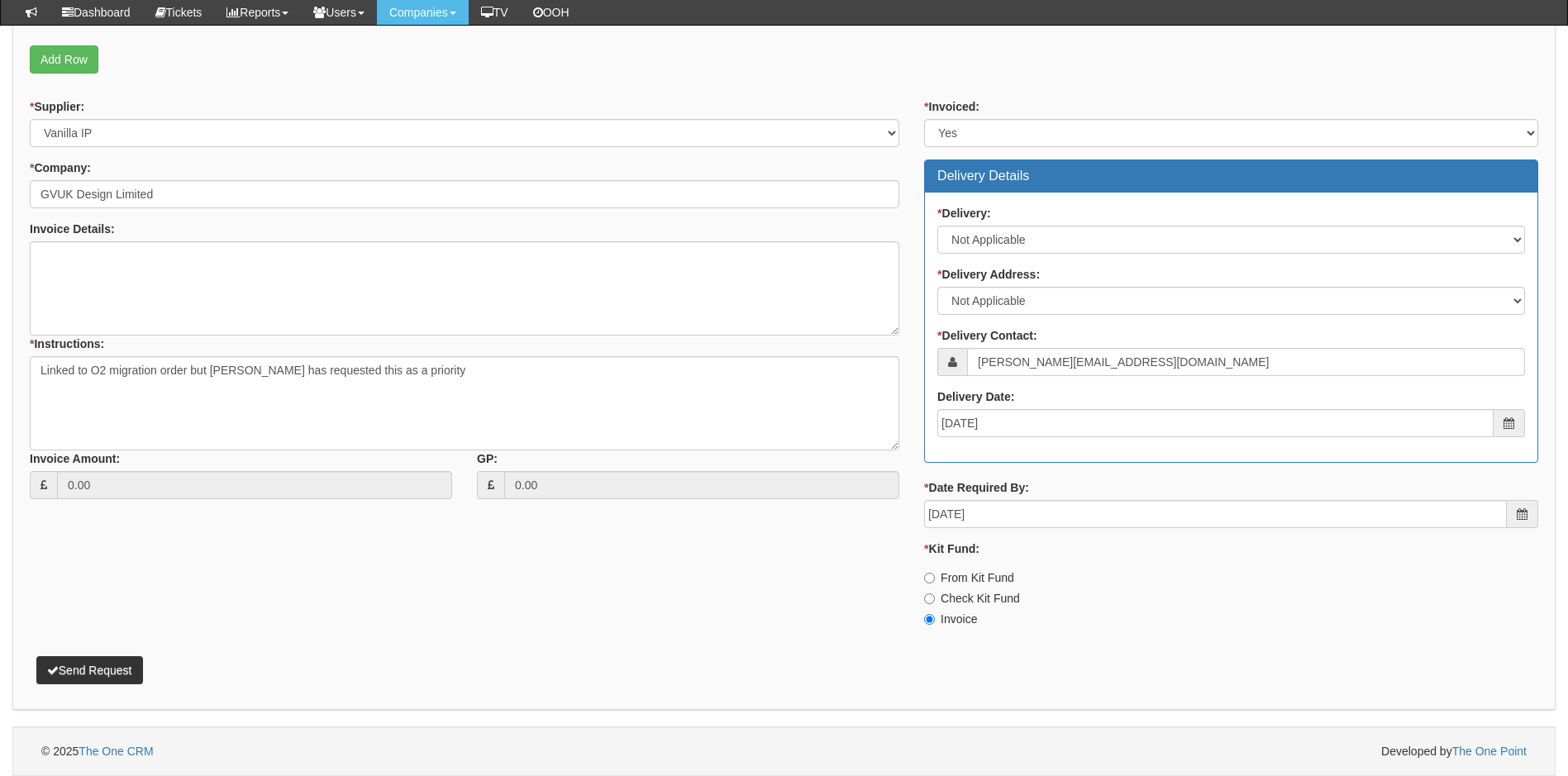
type input "Webex licence"
click at [114, 669] on button "Send Request" at bounding box center [89, 670] width 107 height 28
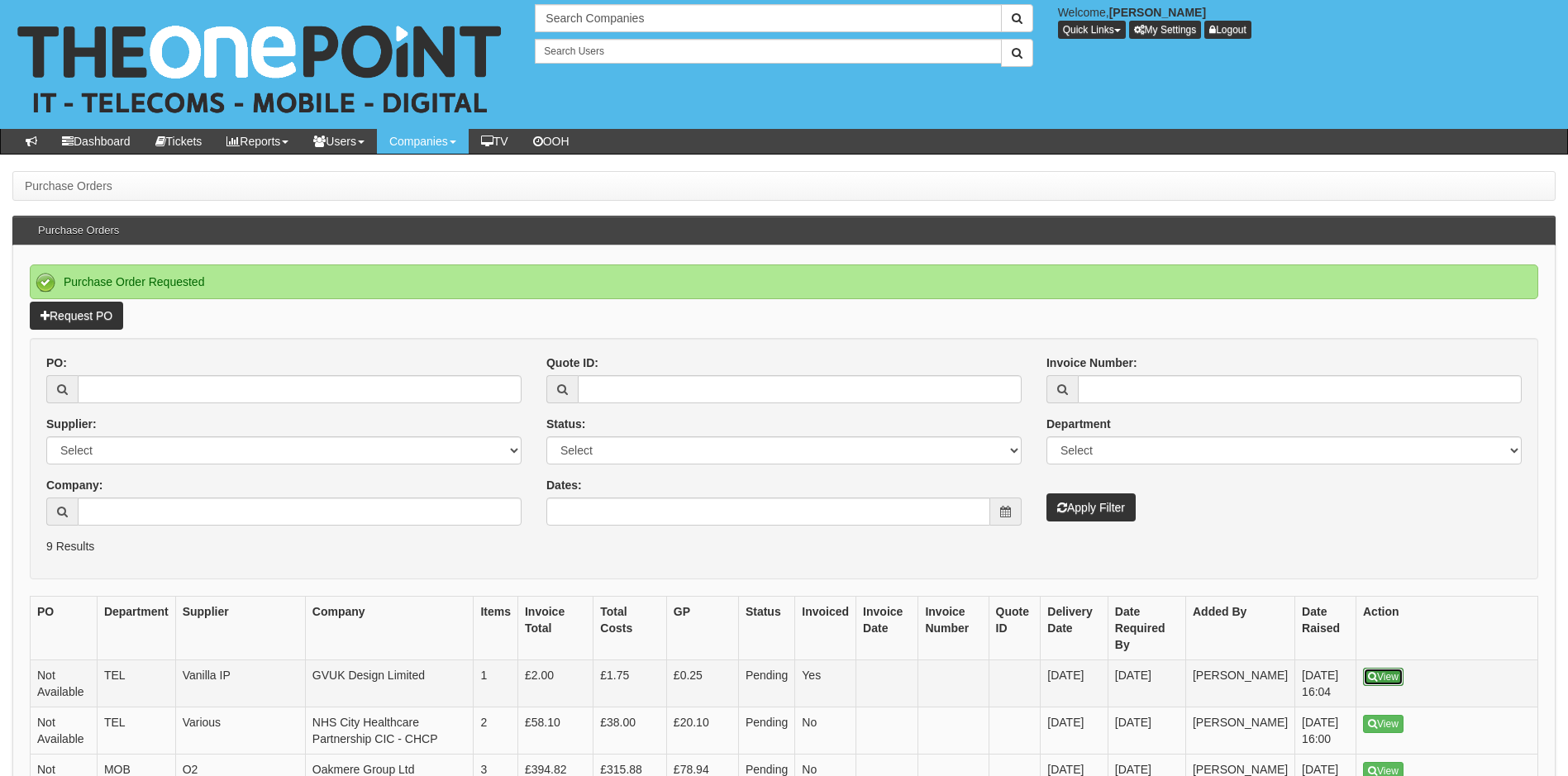
click at [1392, 668] on link "View" at bounding box center [1383, 677] width 41 height 18
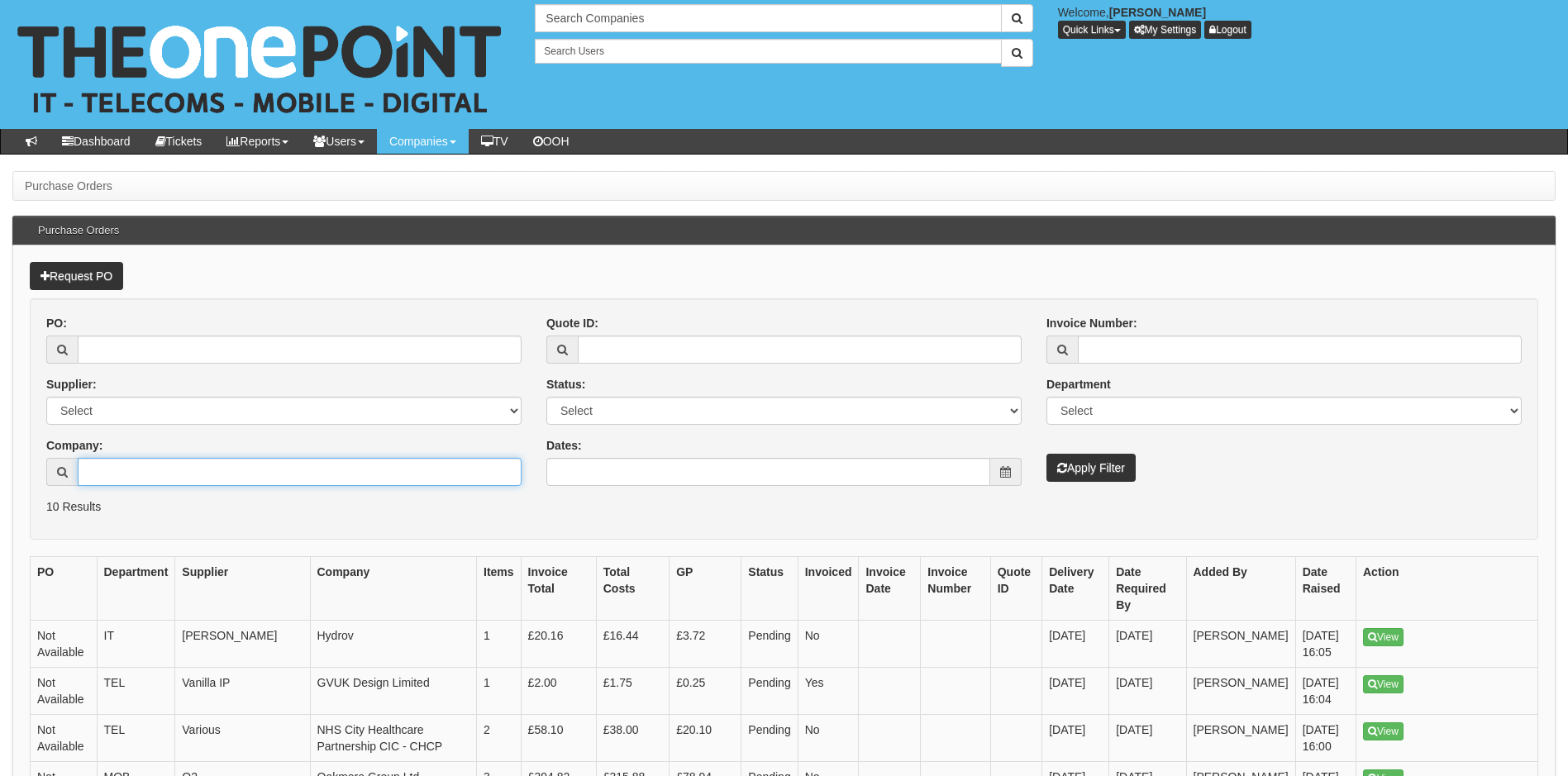
click at [231, 470] on input "Company:" at bounding box center [299, 472] width 444 height 28
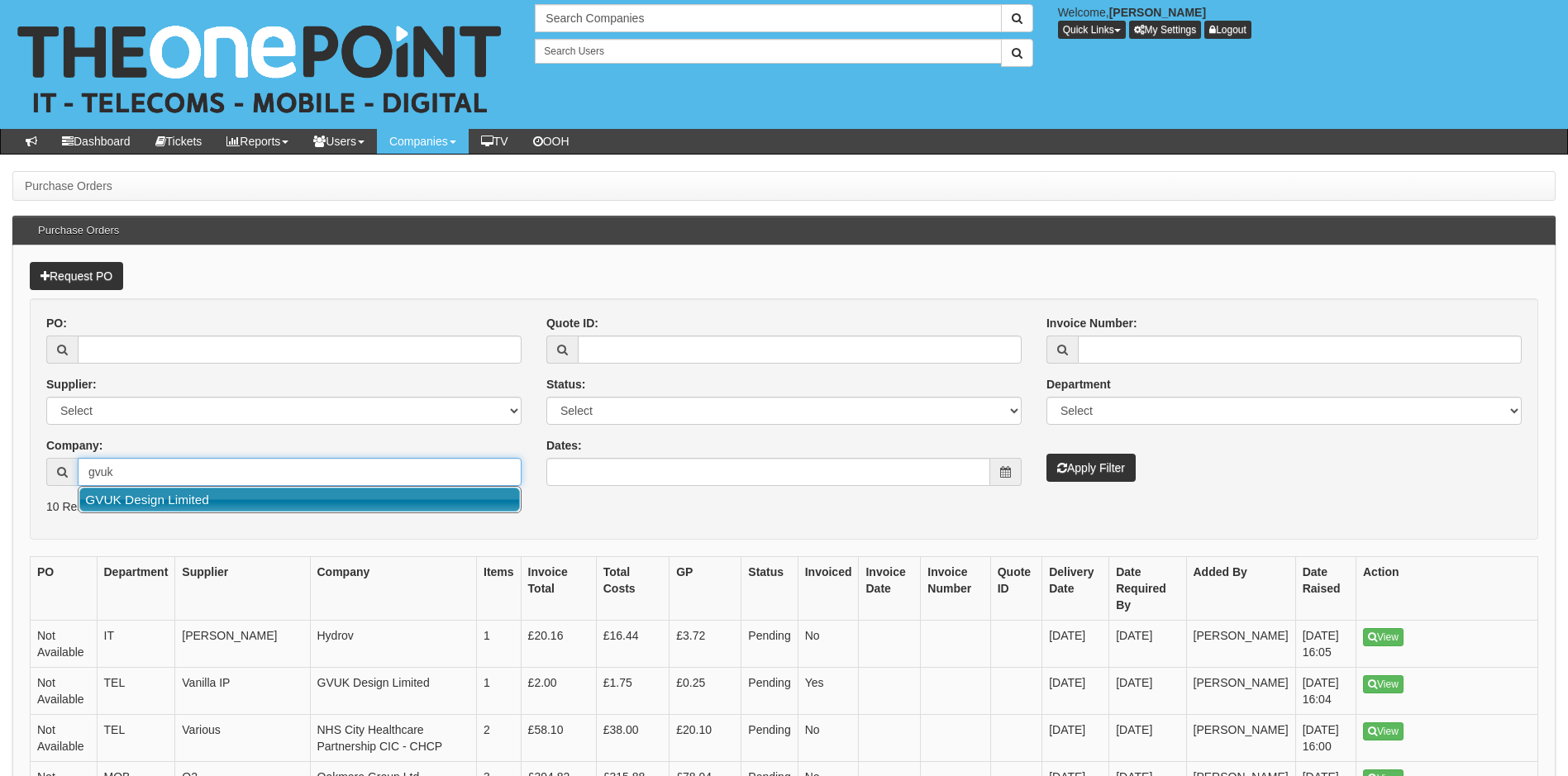
click at [244, 507] on link "GVUK Design Limited" at bounding box center [299, 500] width 440 height 24
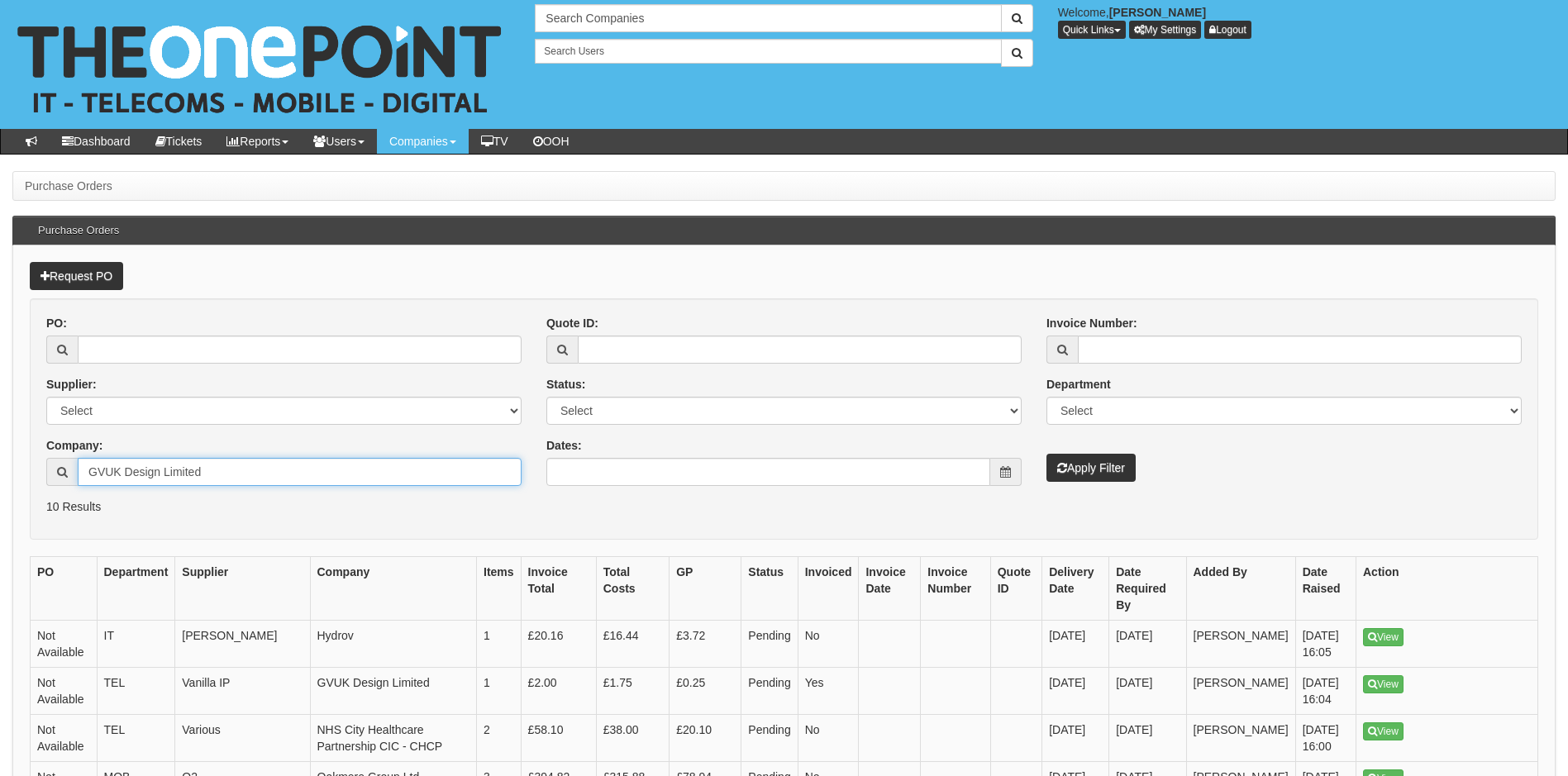
type input "GVUK Design Limited"
click at [1091, 462] on button "Apply Filter" at bounding box center [1091, 467] width 89 height 28
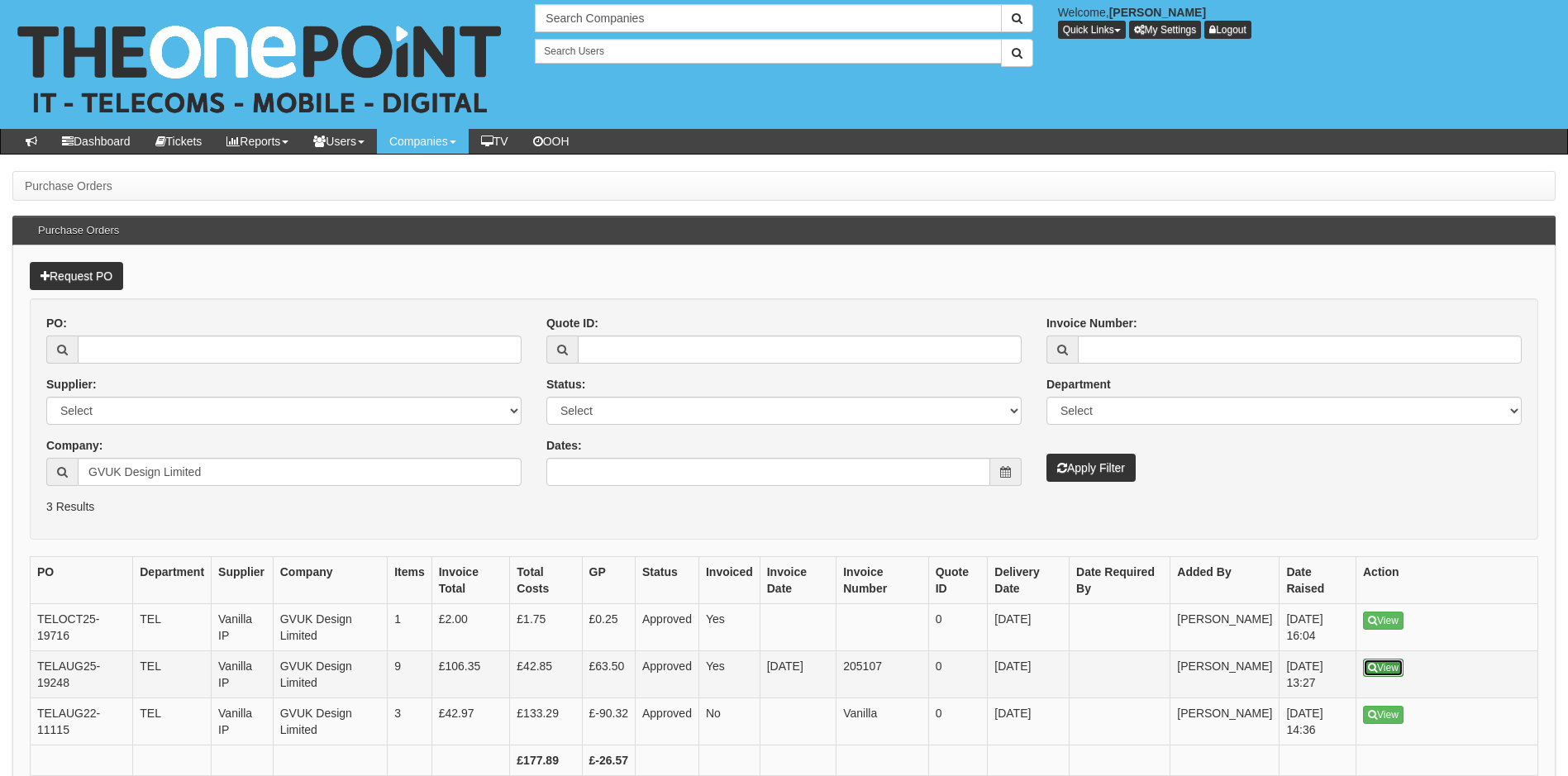
click at [1398, 665] on link "View" at bounding box center [1383, 668] width 41 height 18
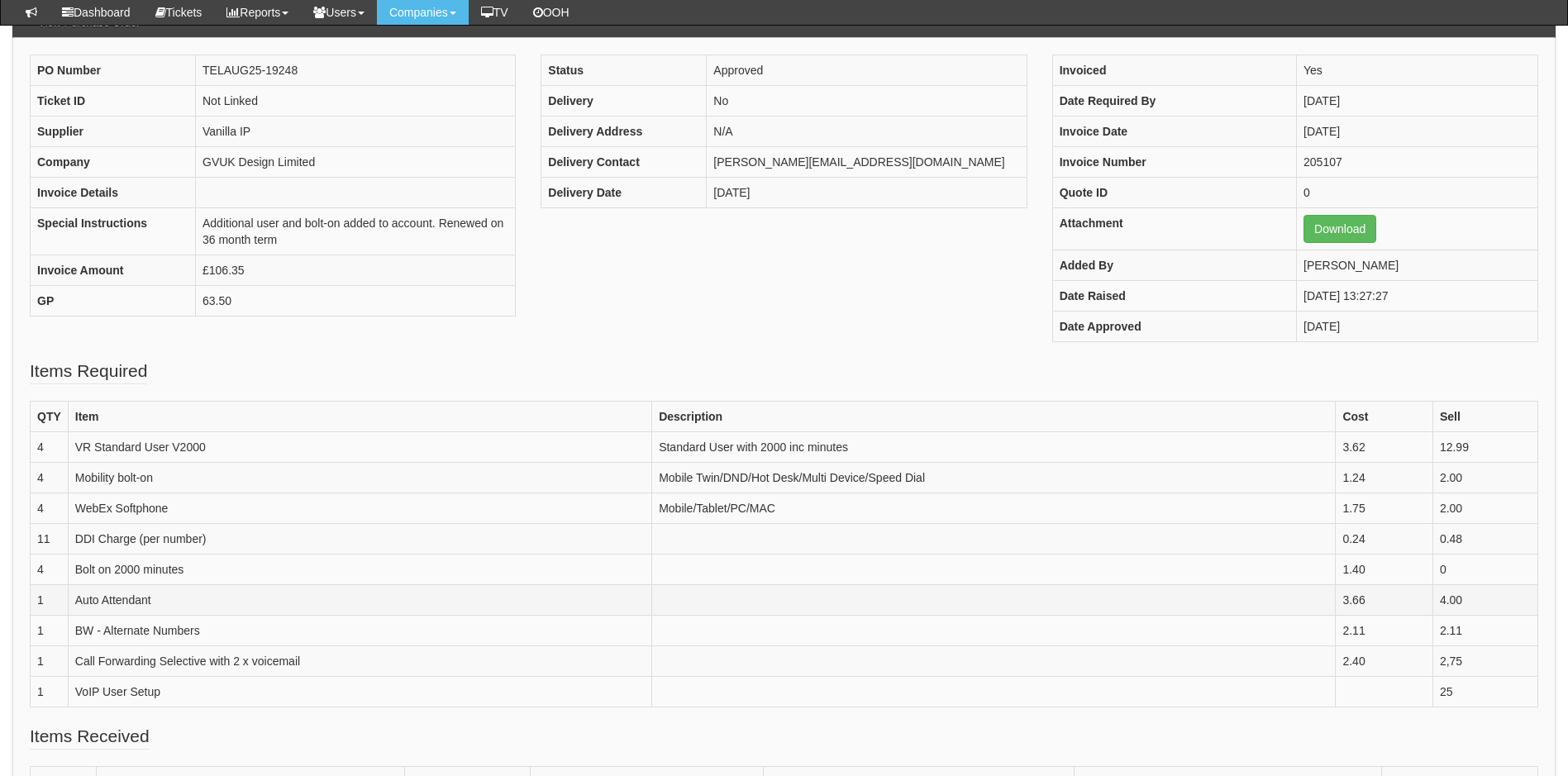
scroll to position [83, 0]
